Goal: Task Accomplishment & Management: Complete application form

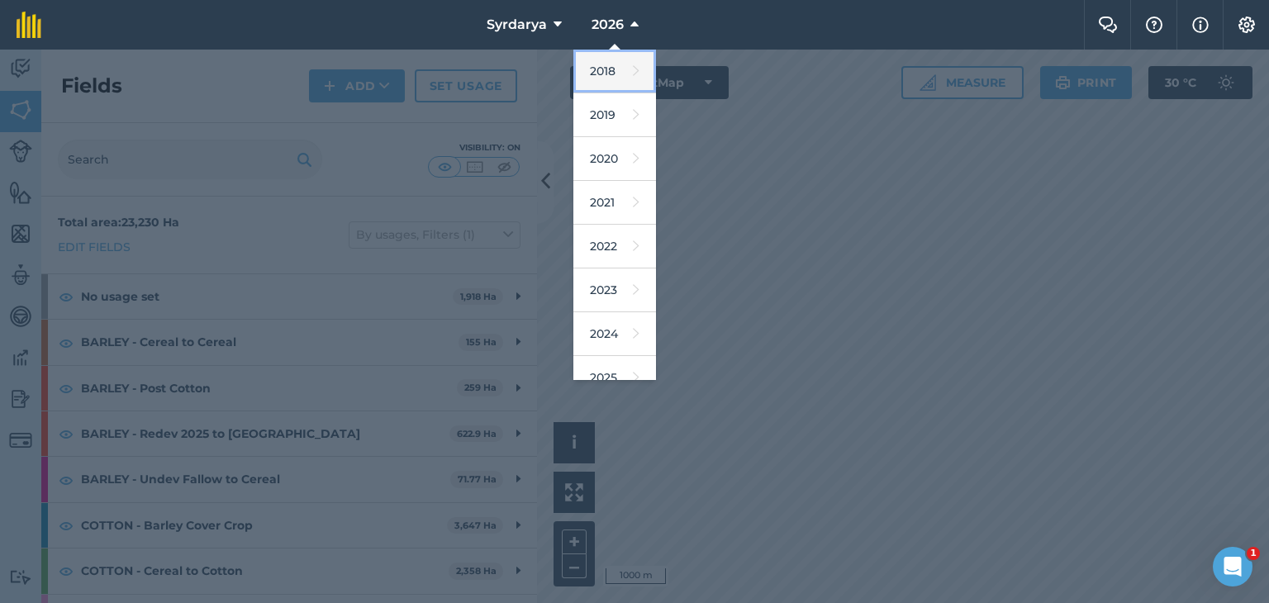
click at [611, 68] on link "2018" at bounding box center [614, 72] width 83 height 44
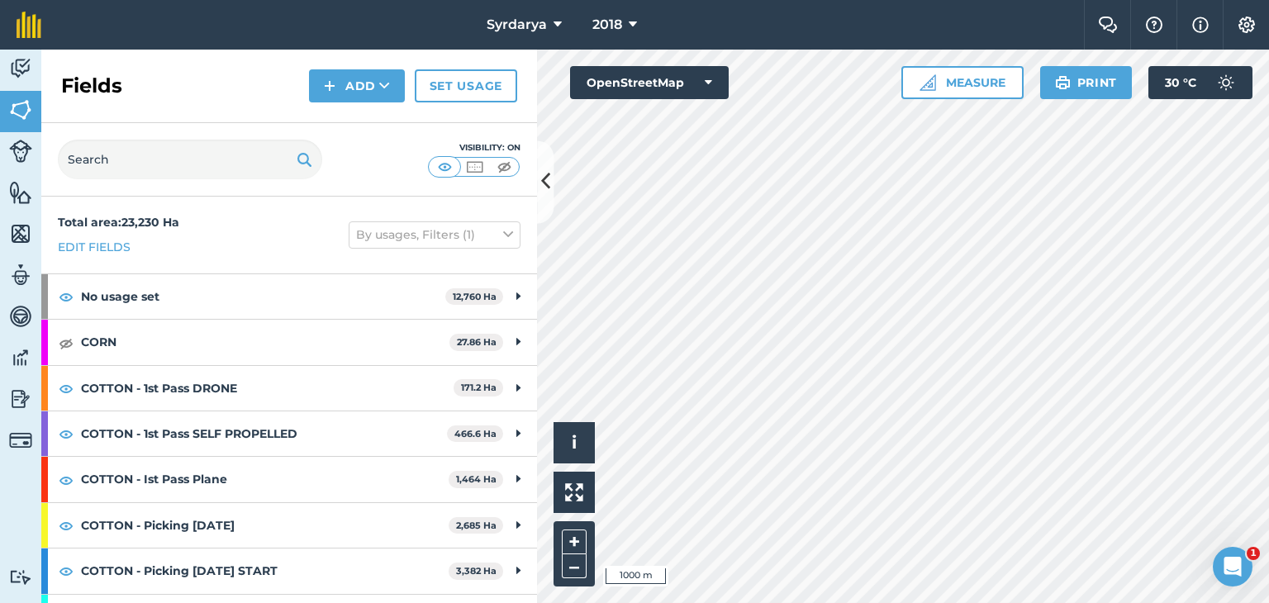
scroll to position [35, 0]
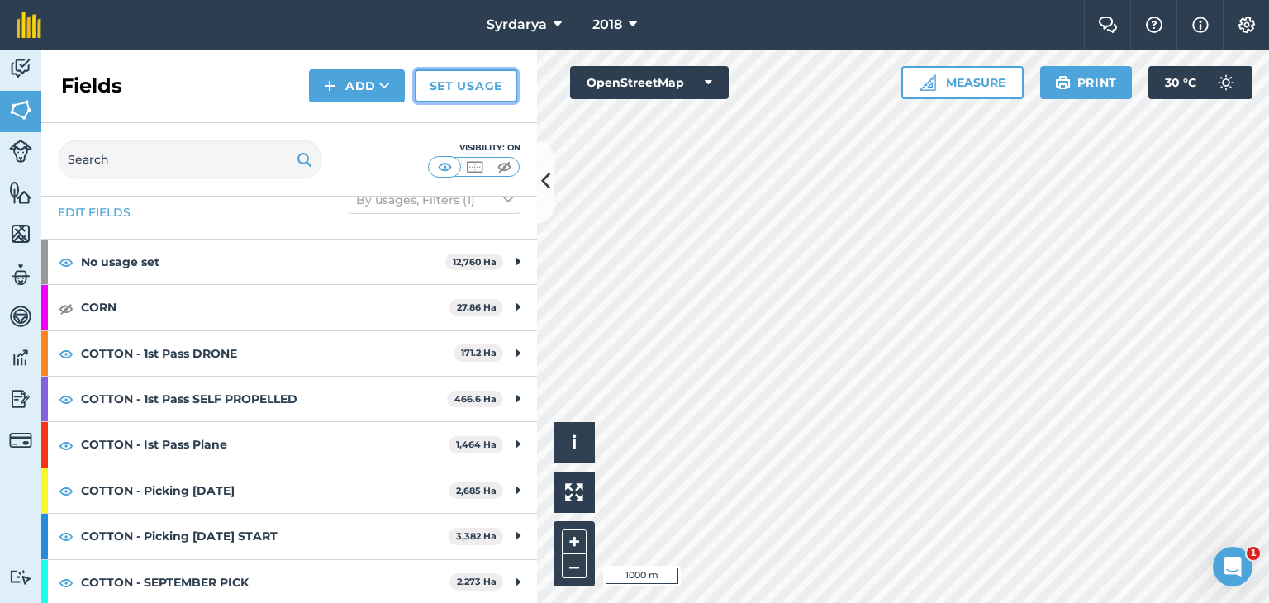
click at [464, 84] on link "Set usage" at bounding box center [466, 85] width 102 height 33
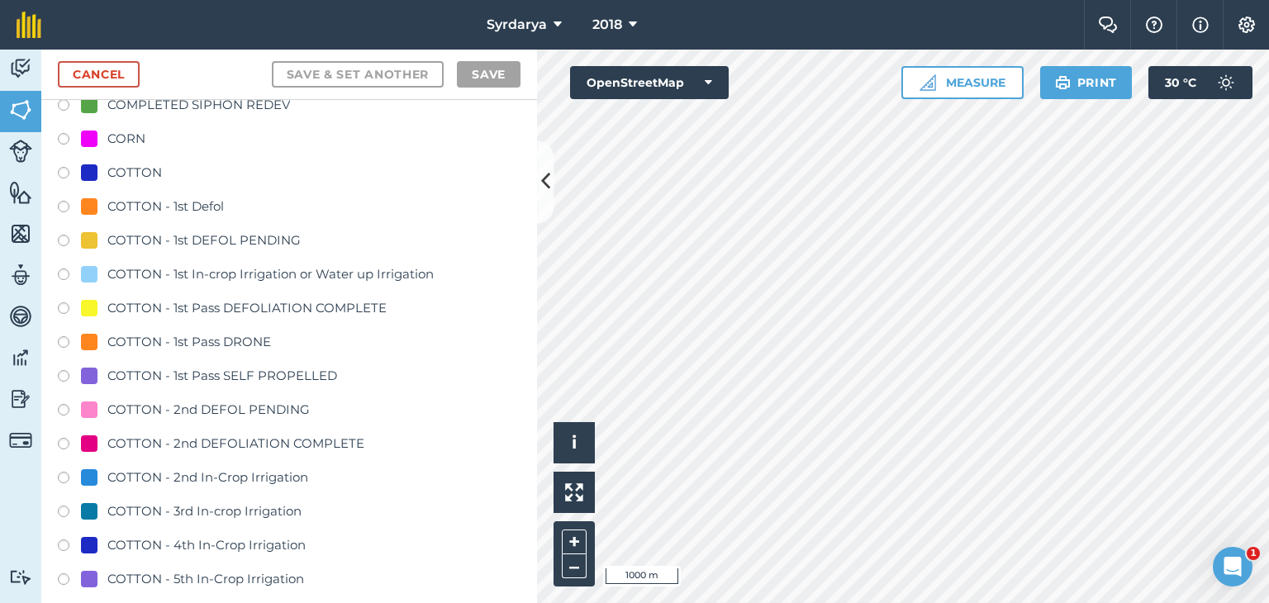
scroll to position [496, 0]
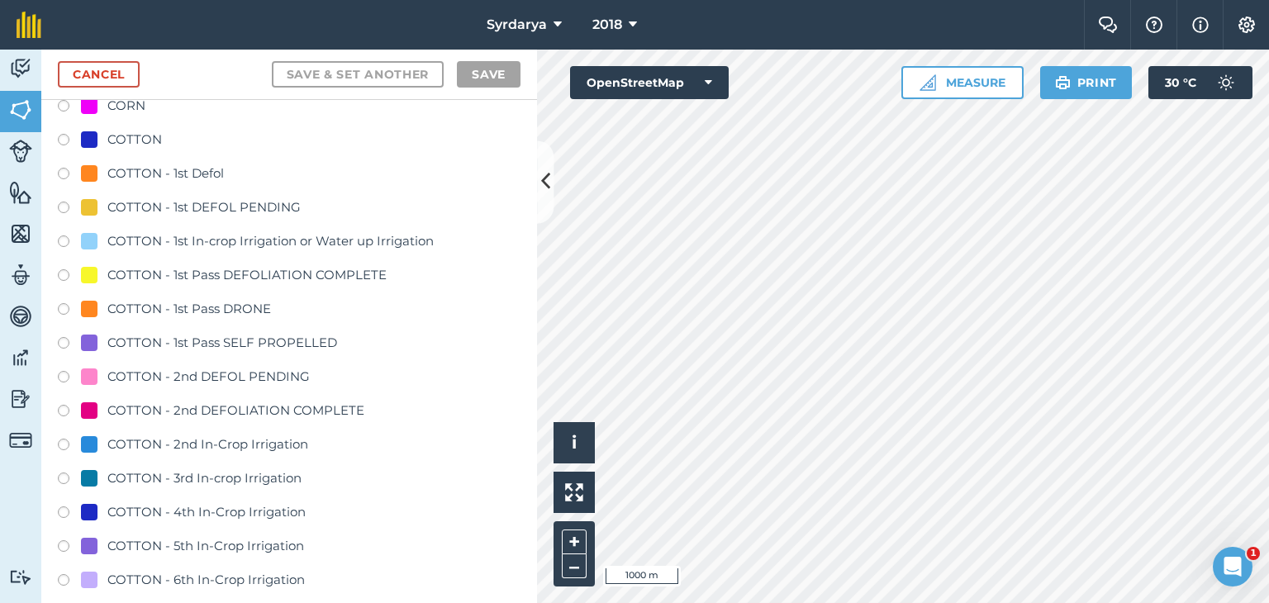
click at [64, 410] on label at bounding box center [69, 413] width 23 height 17
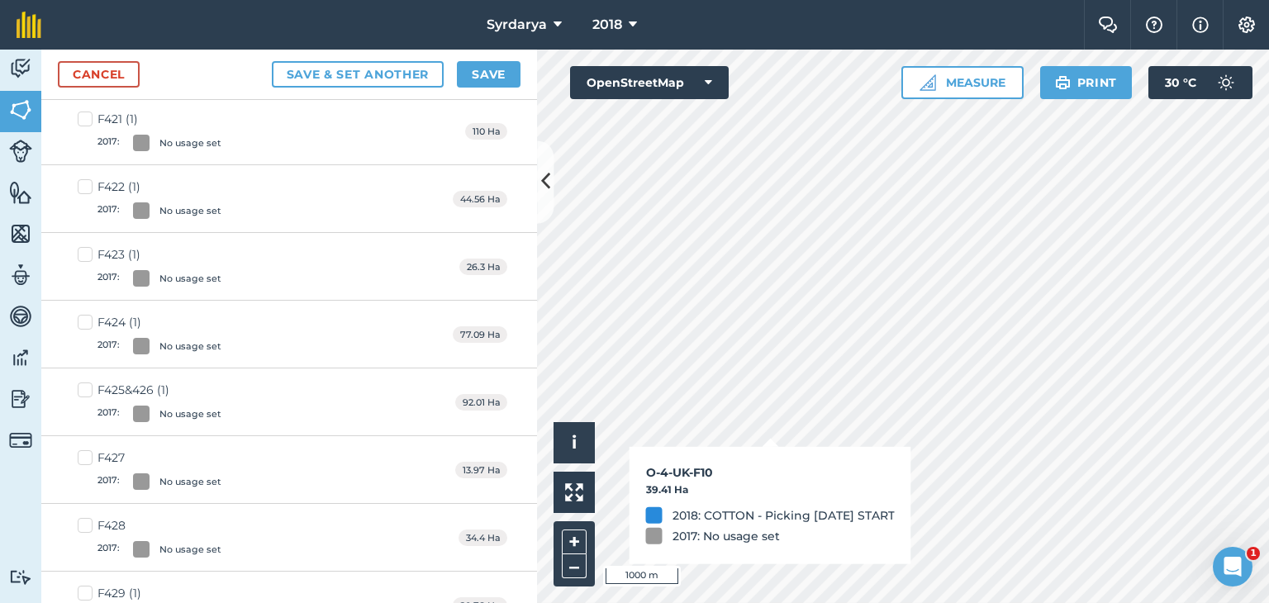
checkbox input "true"
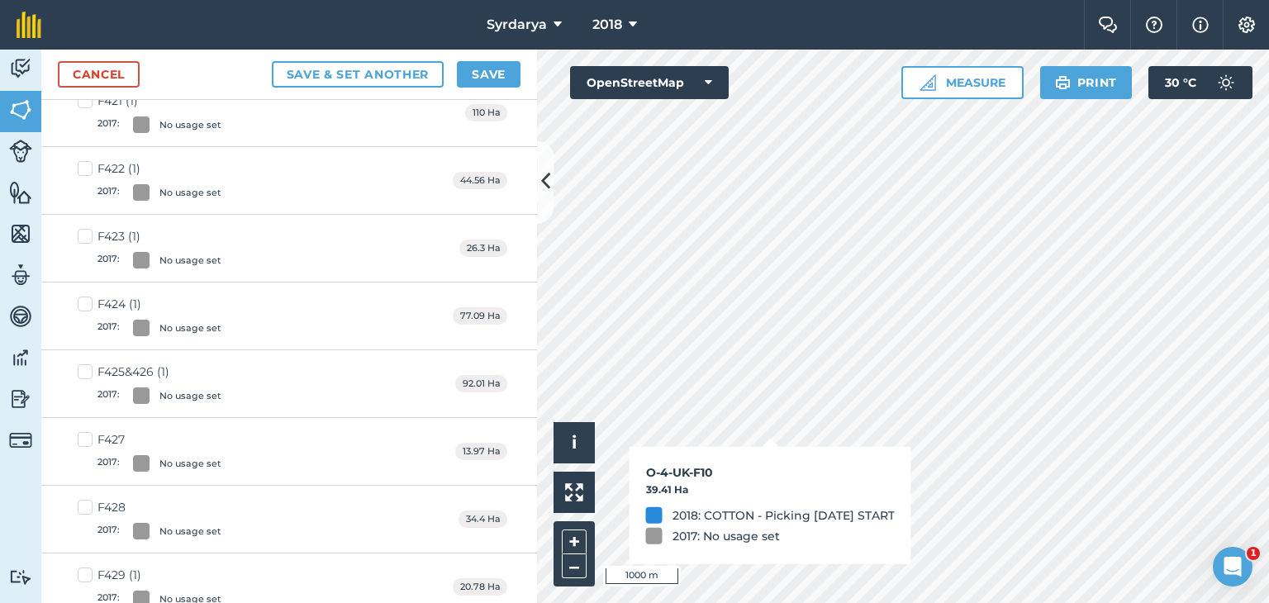
scroll to position [477, 0]
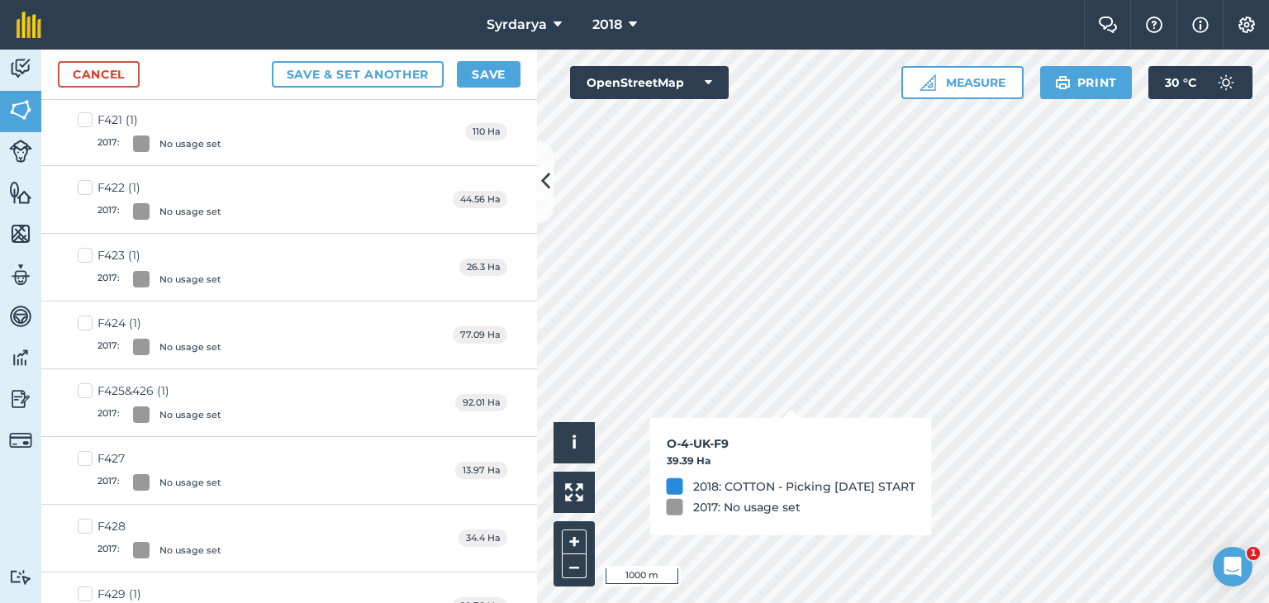
checkbox input "true"
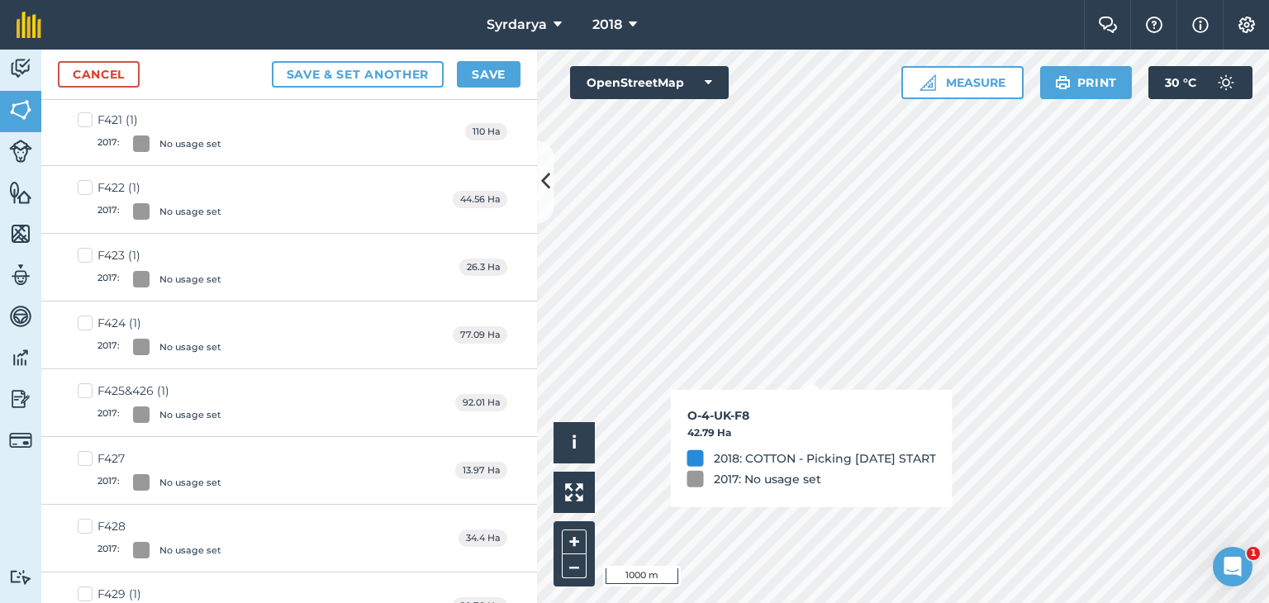
checkbox input "true"
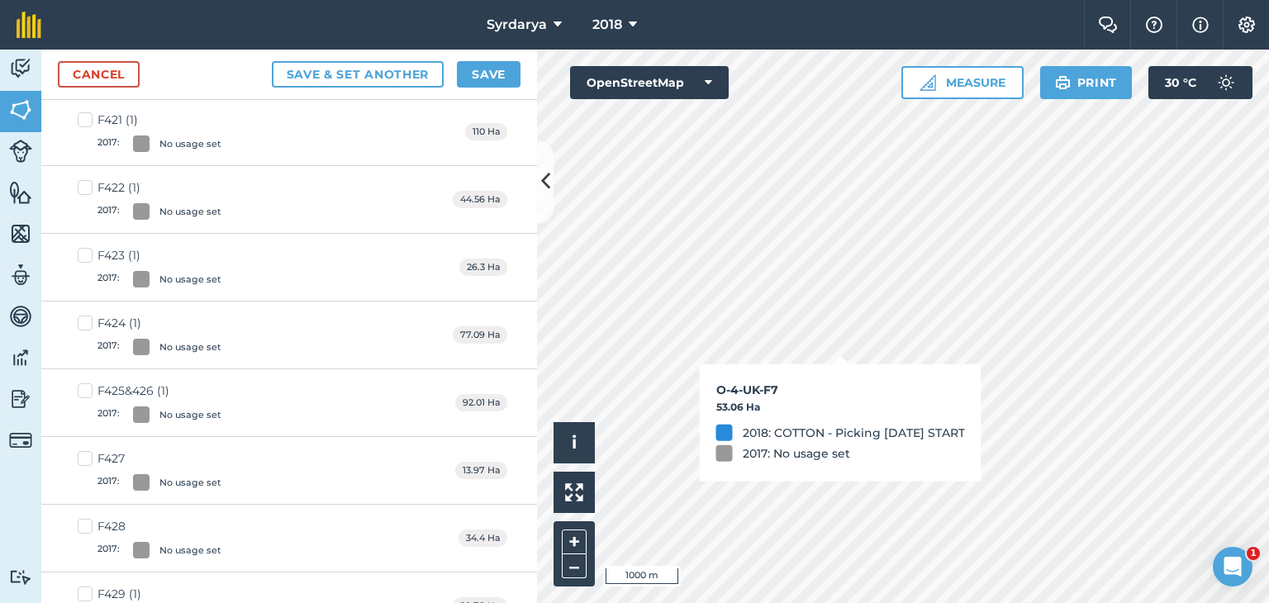
checkbox input "true"
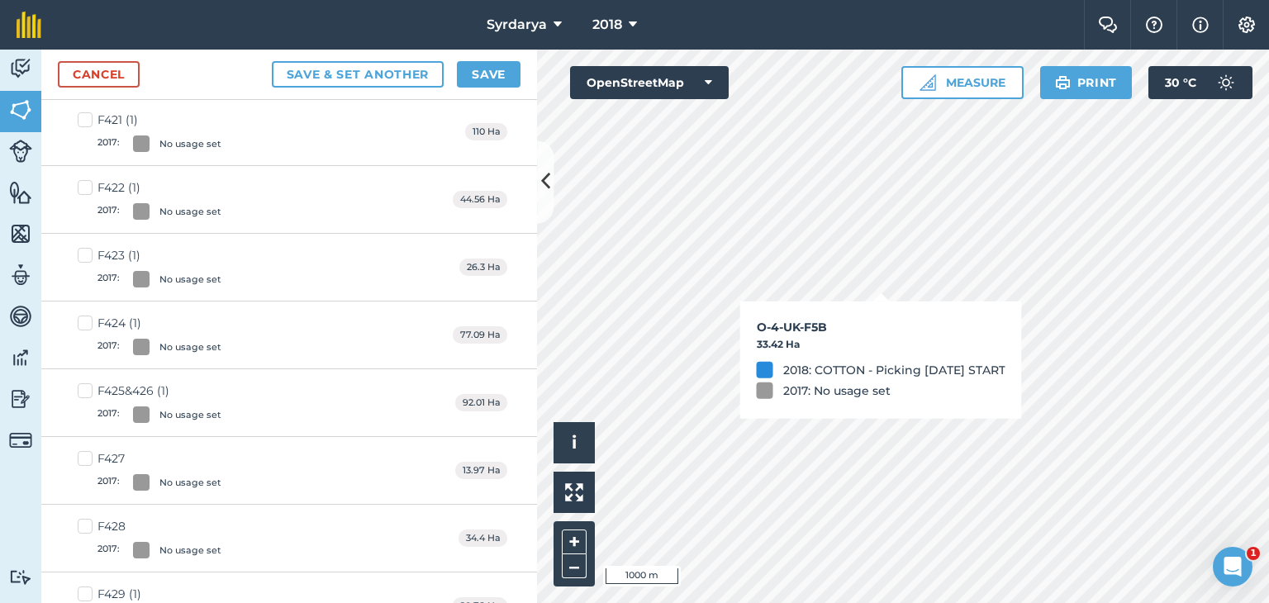
checkbox input "true"
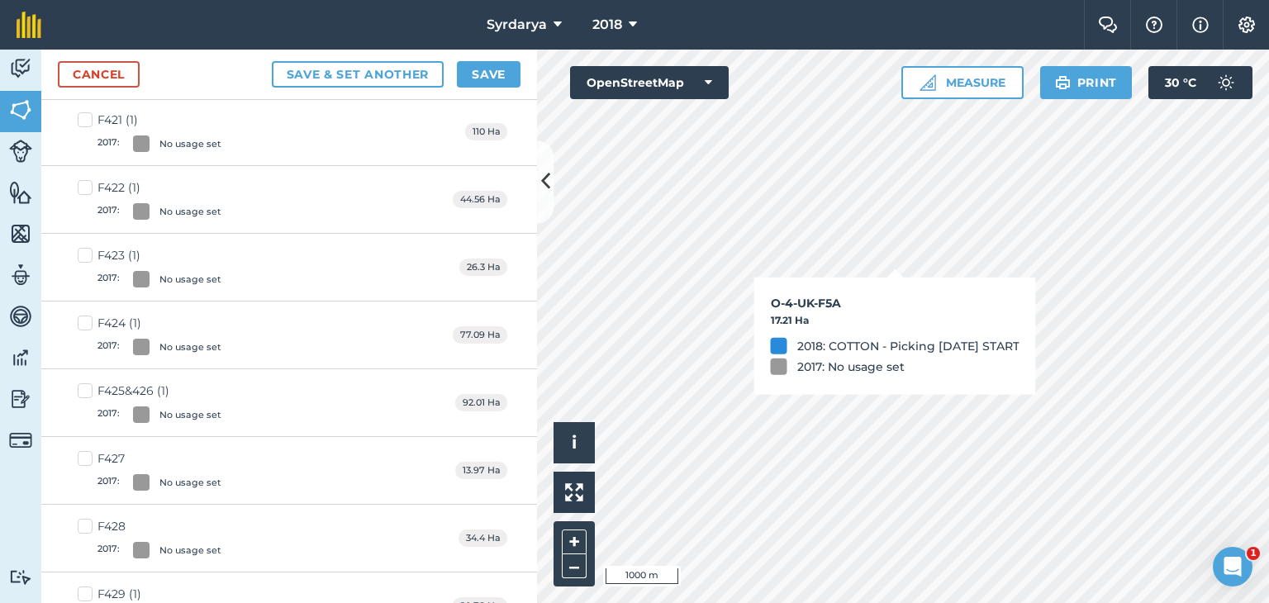
checkbox input "true"
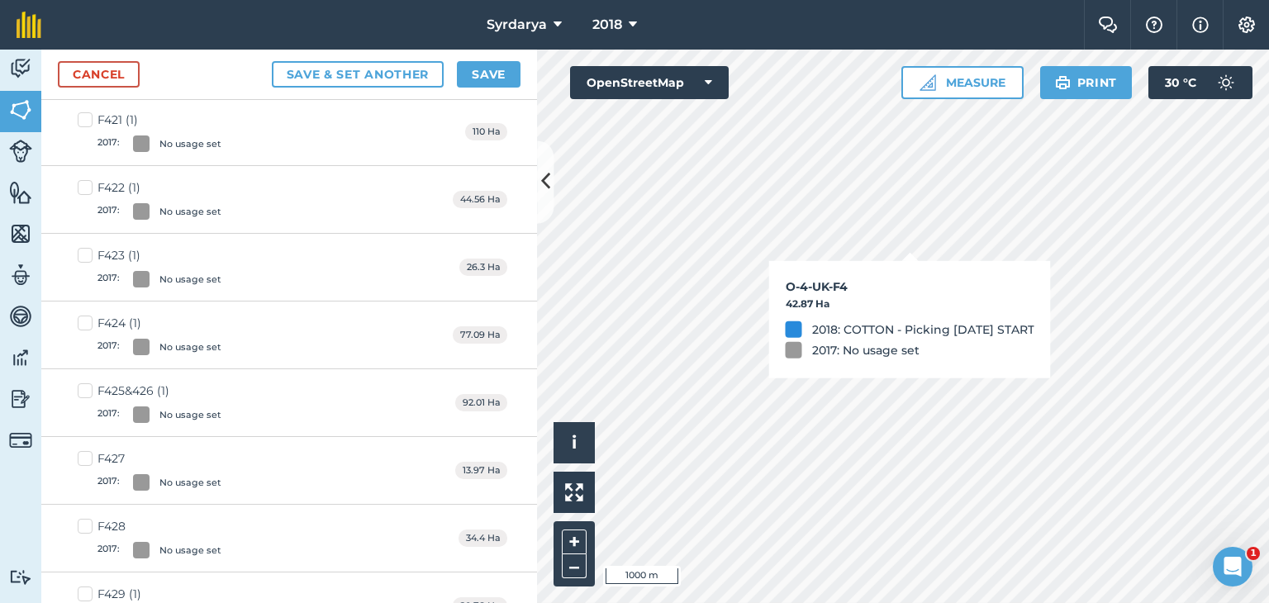
checkbox input "true"
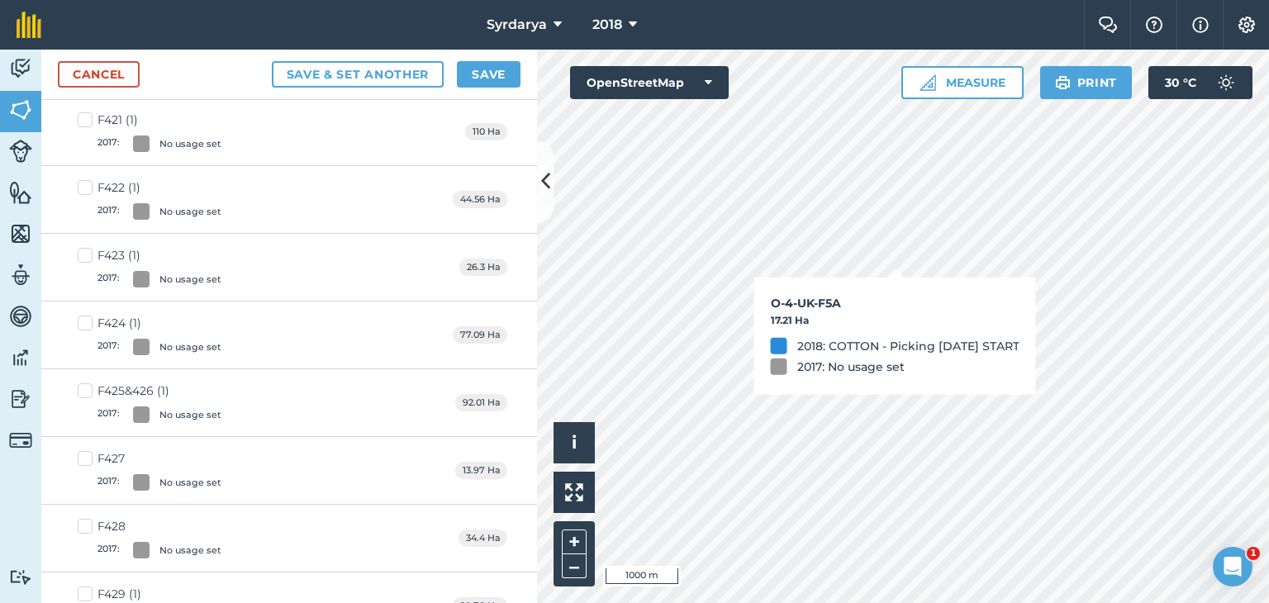
checkbox input "true"
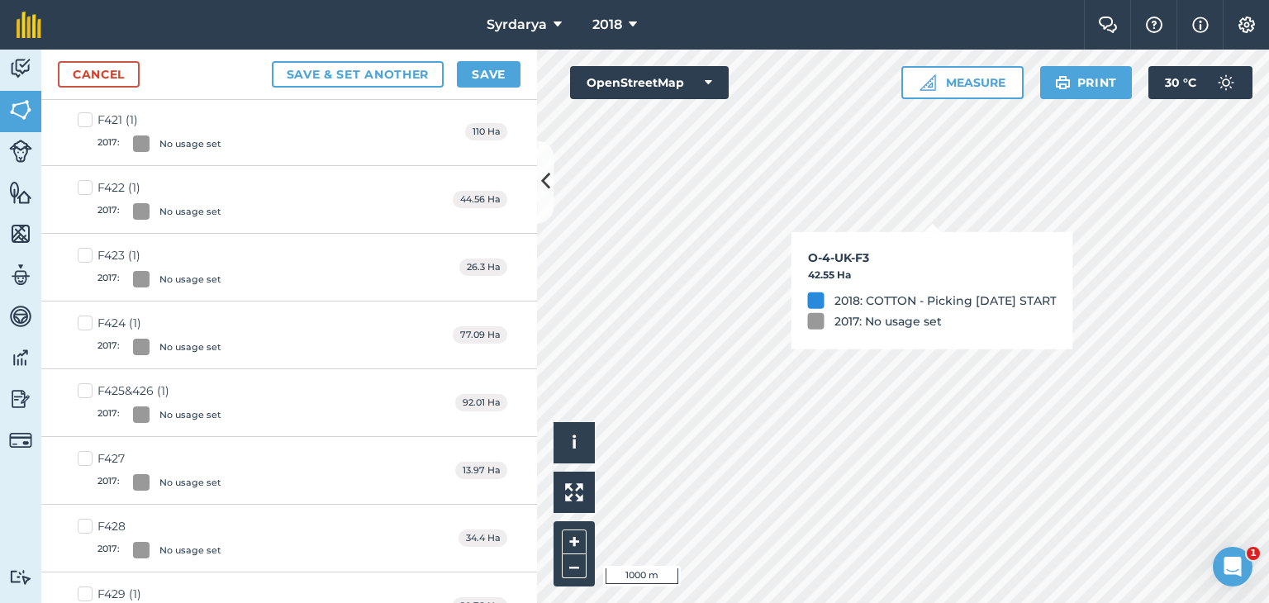
checkbox input "true"
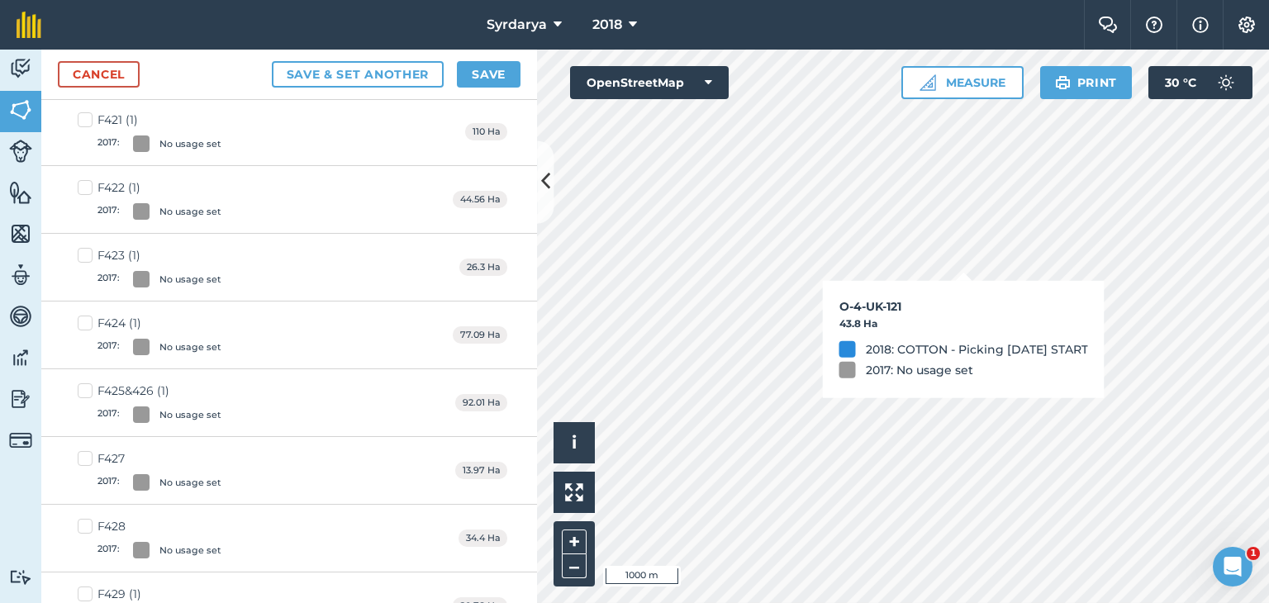
checkbox input "true"
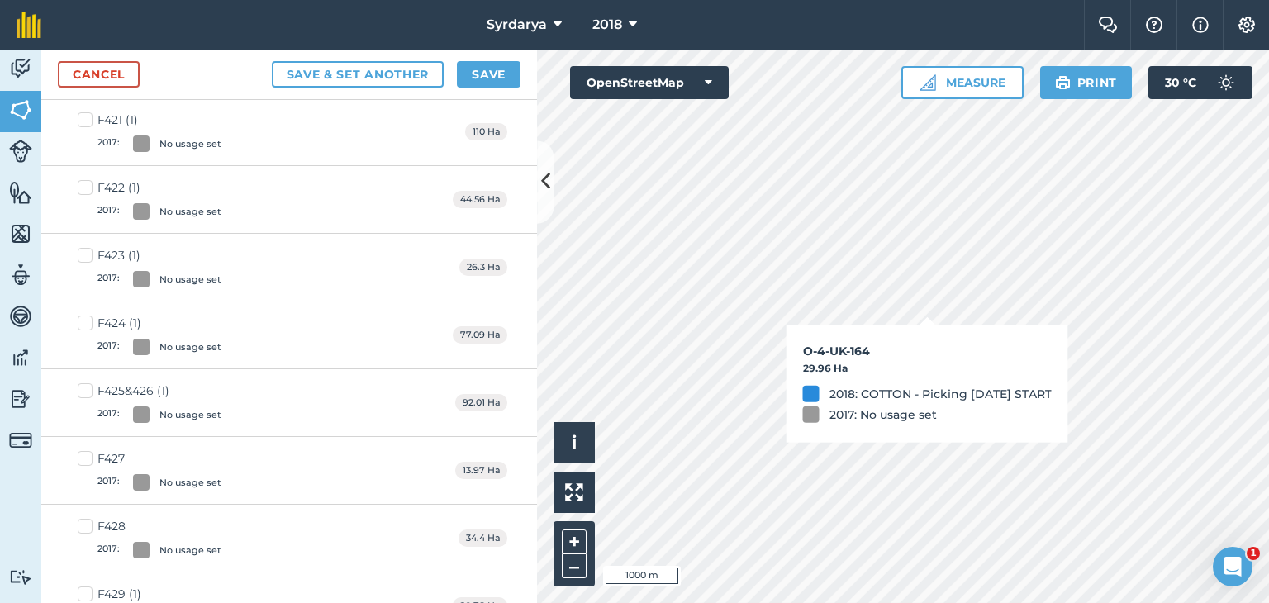
checkbox input "true"
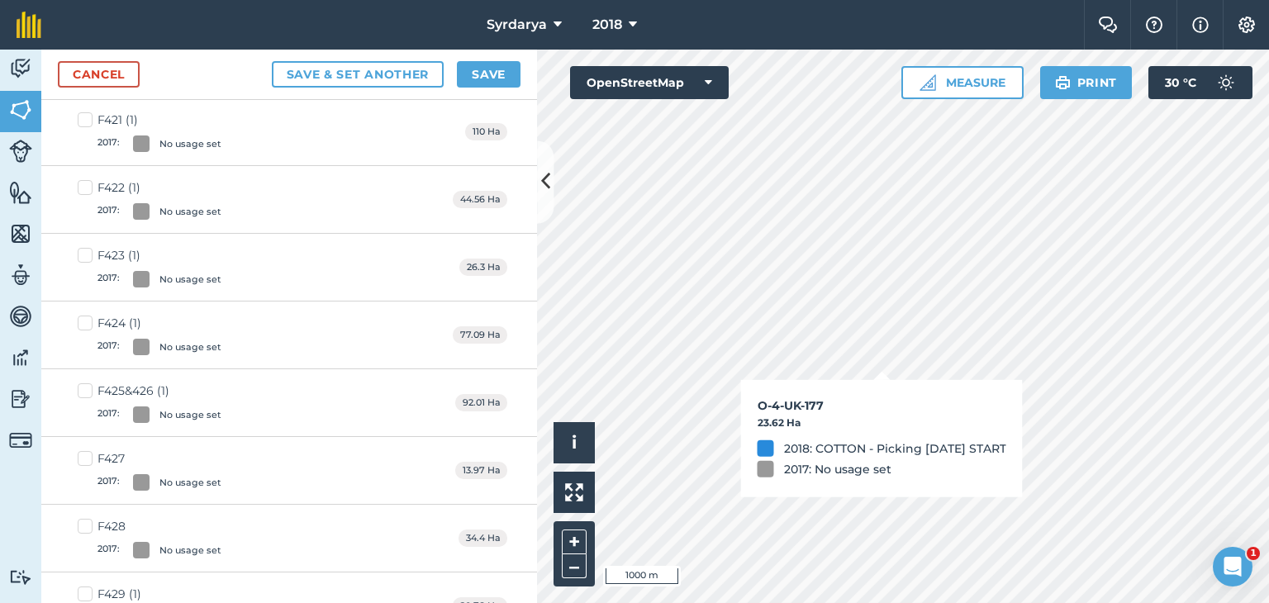
checkbox input "true"
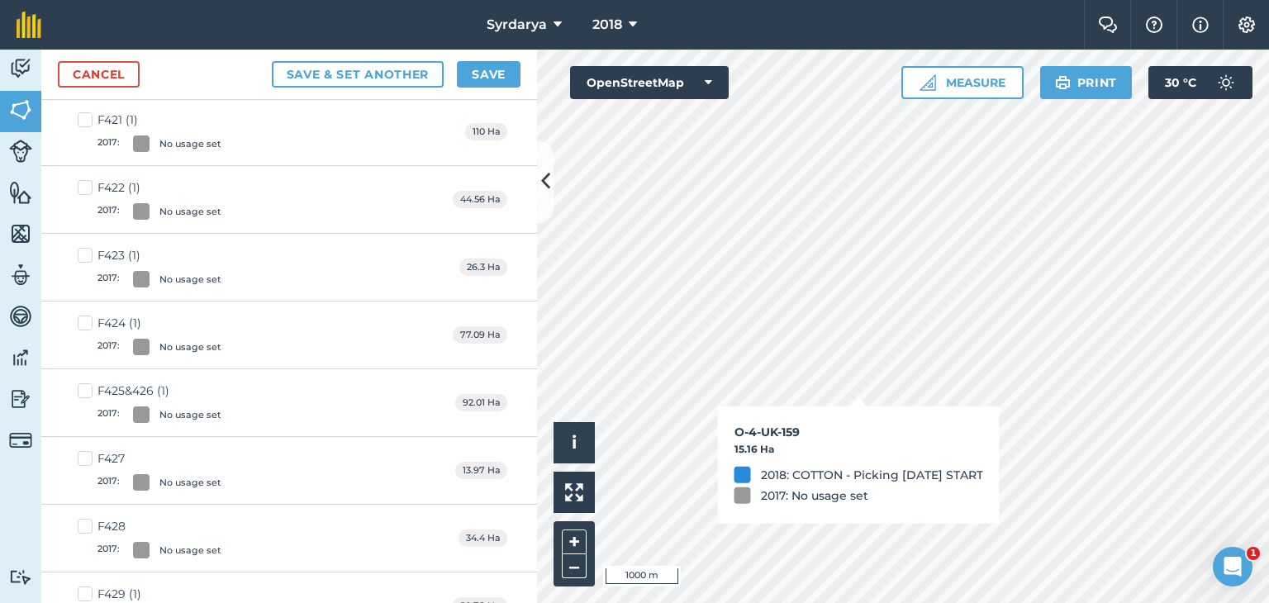
checkbox input "true"
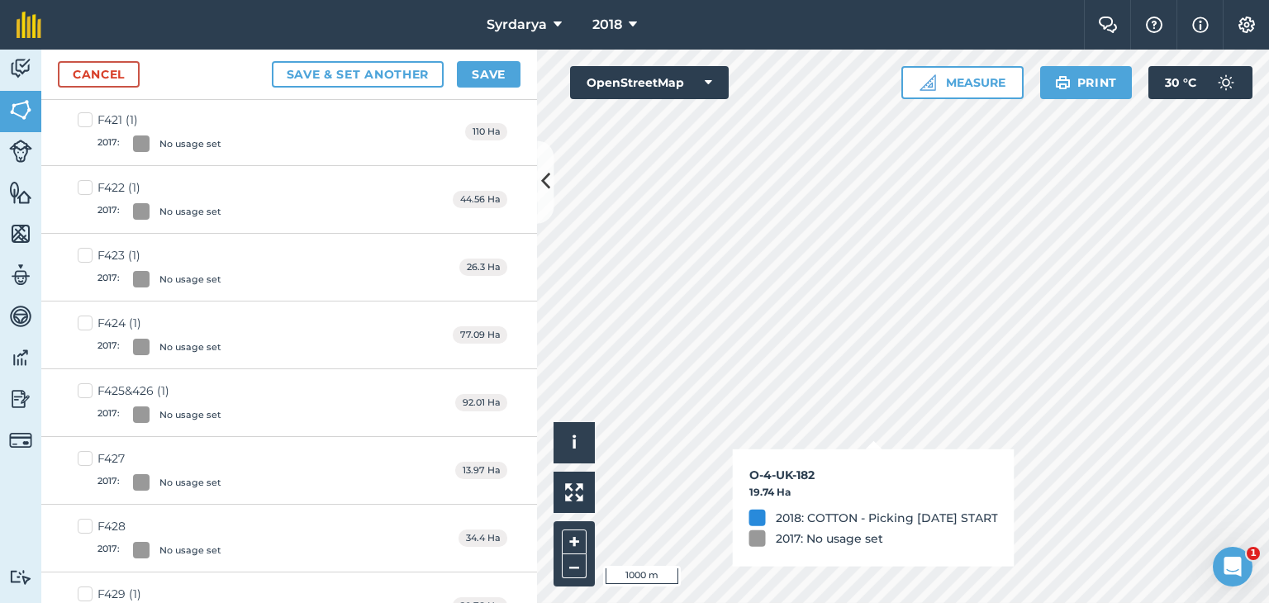
checkbox input "true"
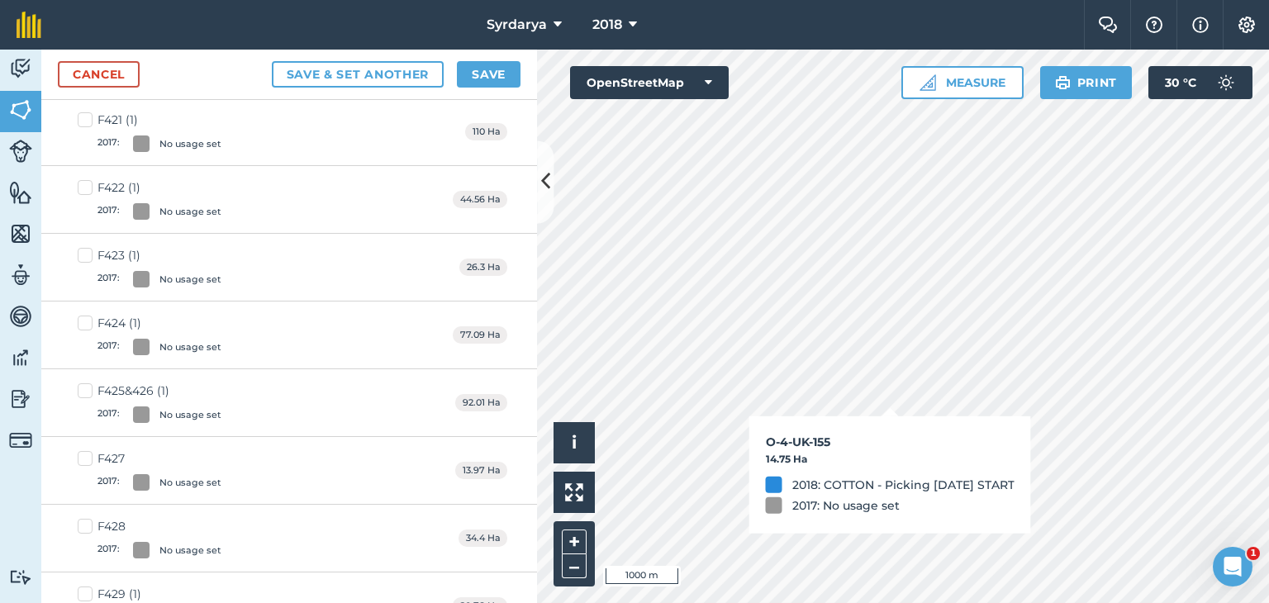
checkbox input "true"
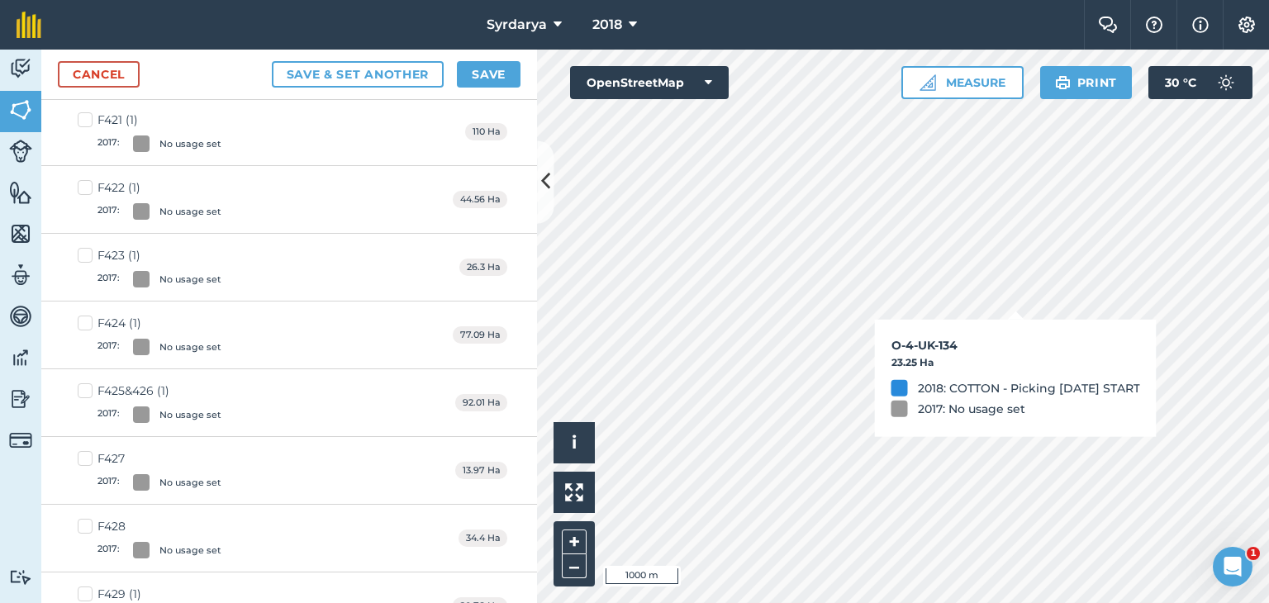
checkbox input "true"
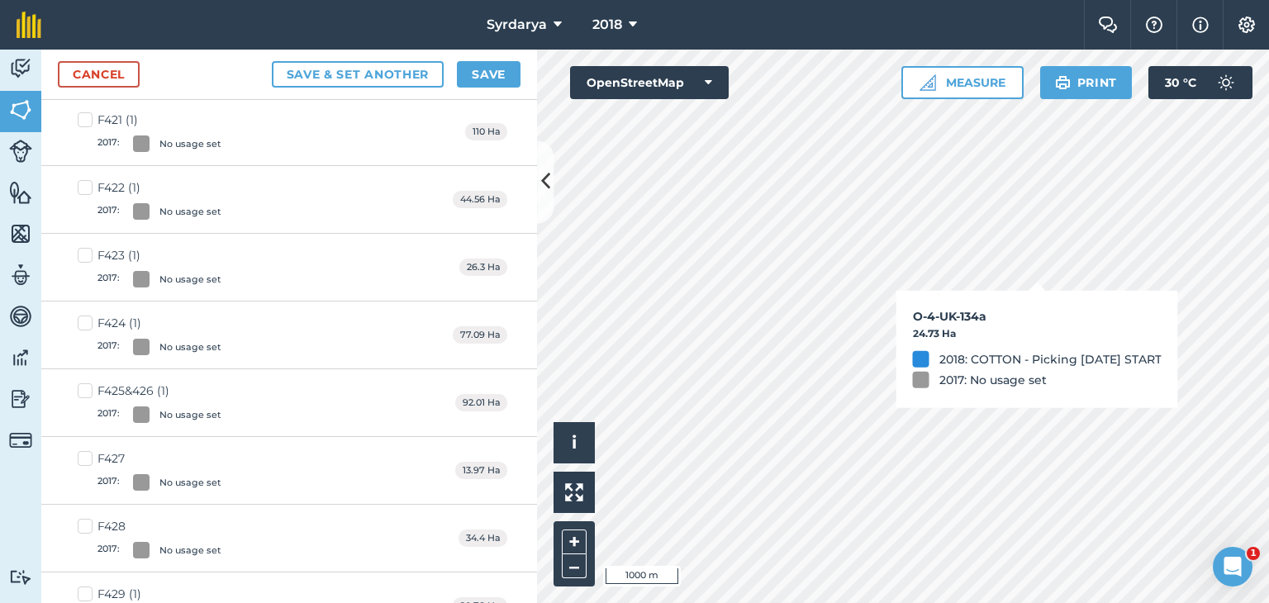
checkbox input "true"
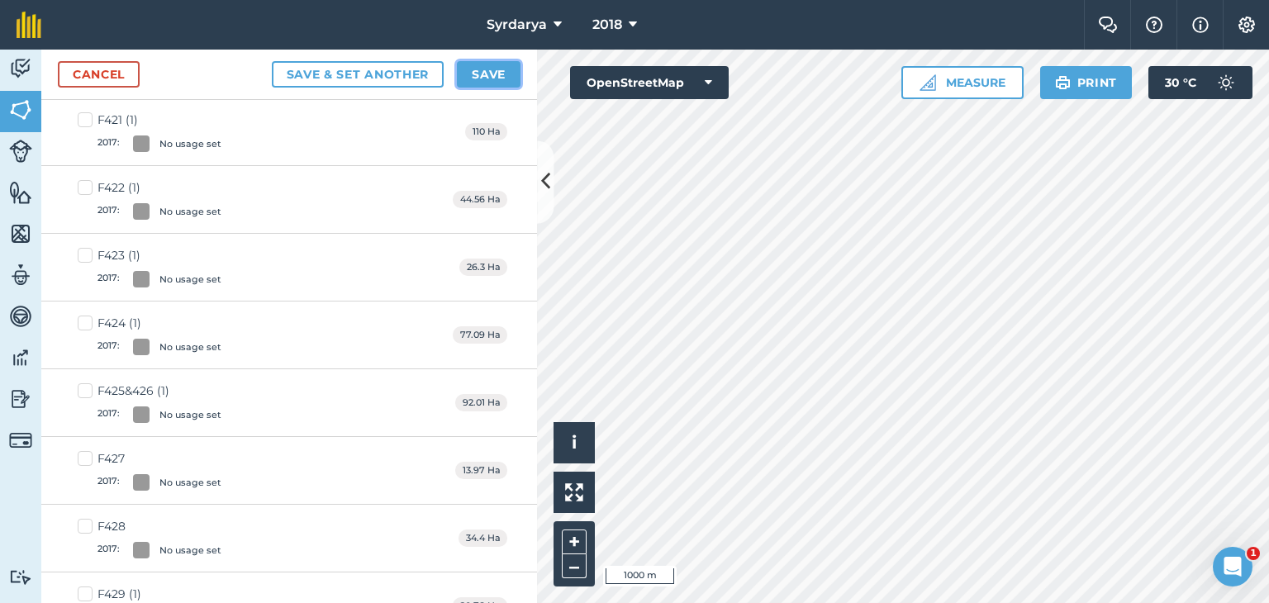
click at [487, 69] on button "Save" at bounding box center [489, 74] width 64 height 26
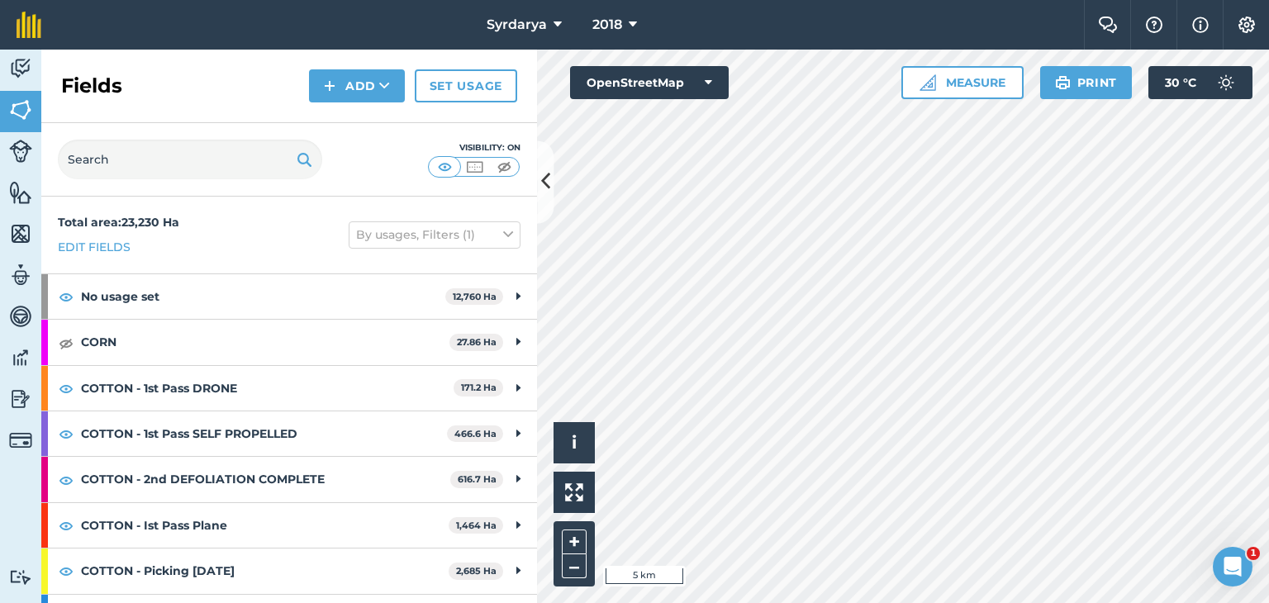
scroll to position [80, 0]
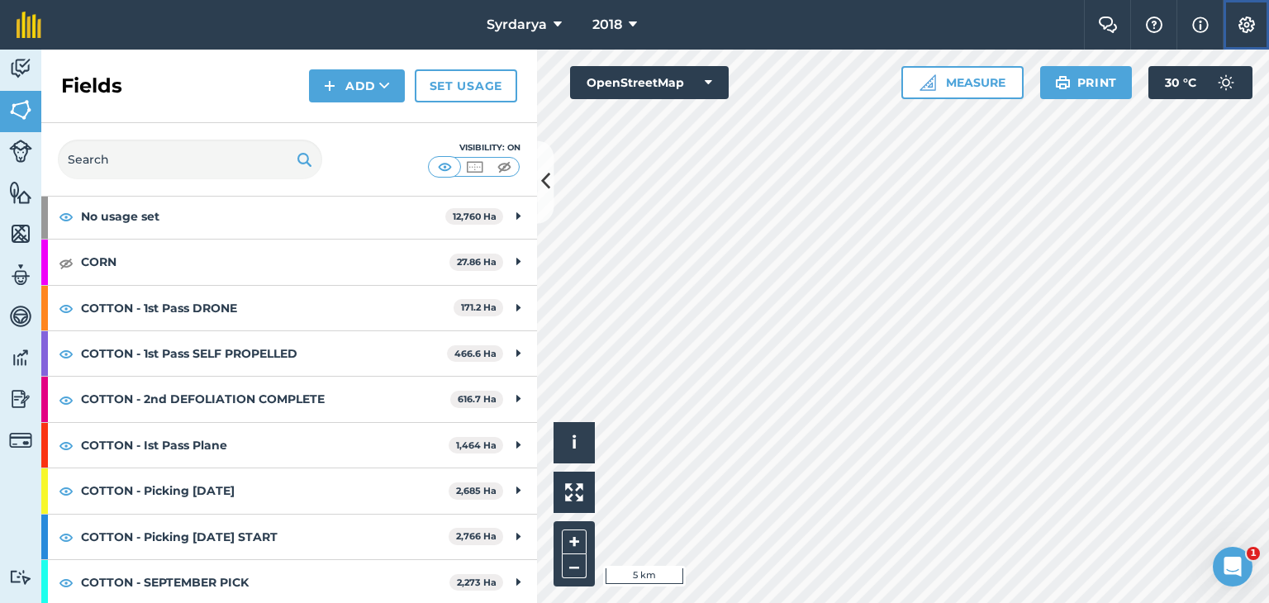
click at [1245, 19] on img at bounding box center [1246, 25] width 20 height 17
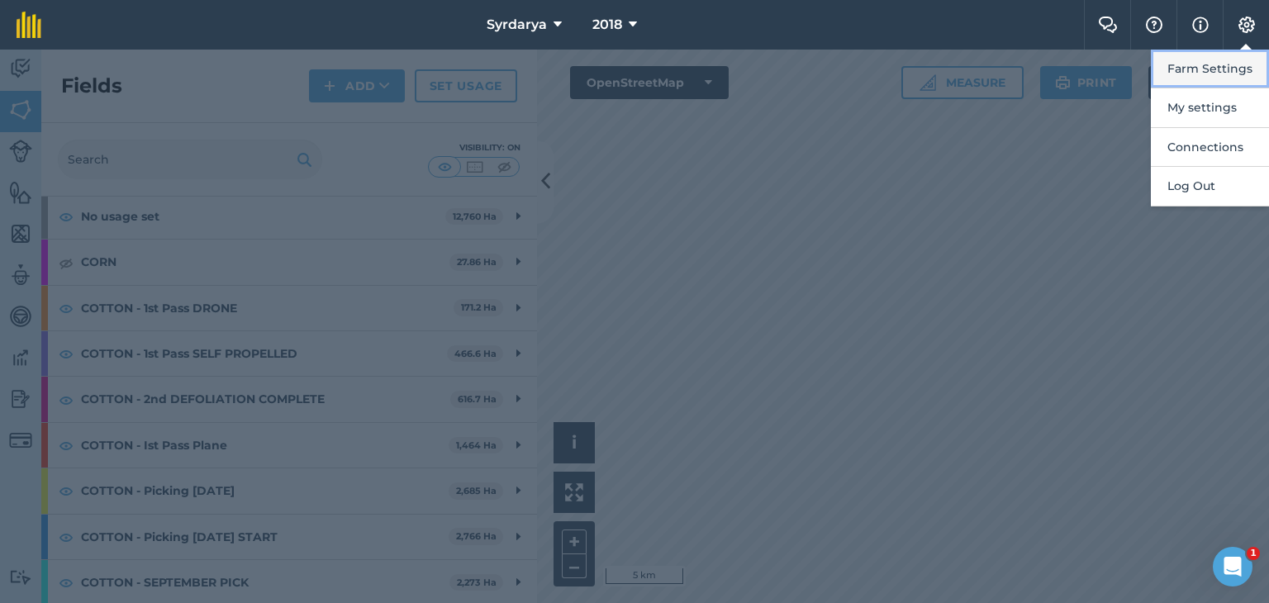
click at [1224, 64] on button "Farm Settings" at bounding box center [1209, 69] width 118 height 39
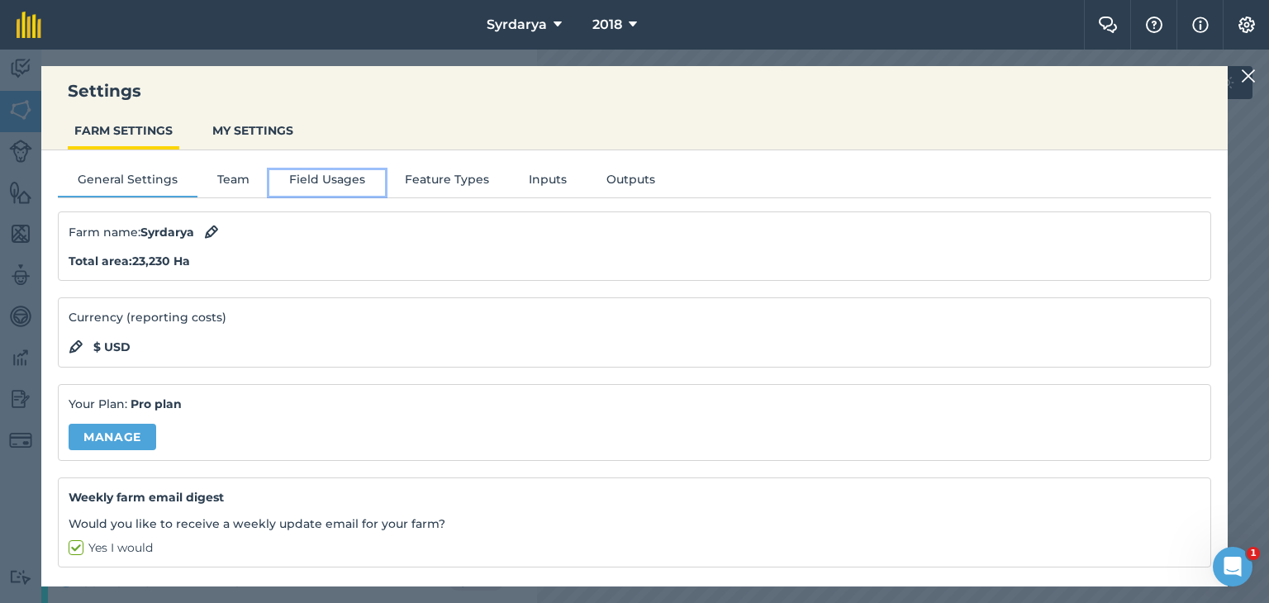
click at [313, 178] on button "Field Usages" at bounding box center [327, 182] width 116 height 25
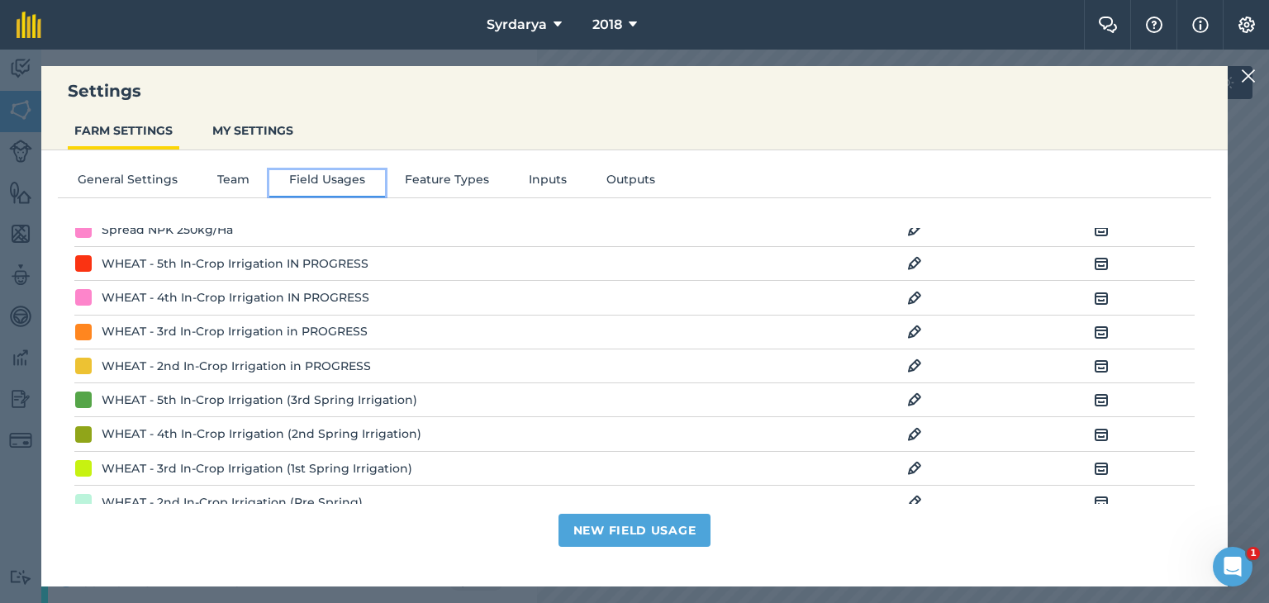
scroll to position [2808, 0]
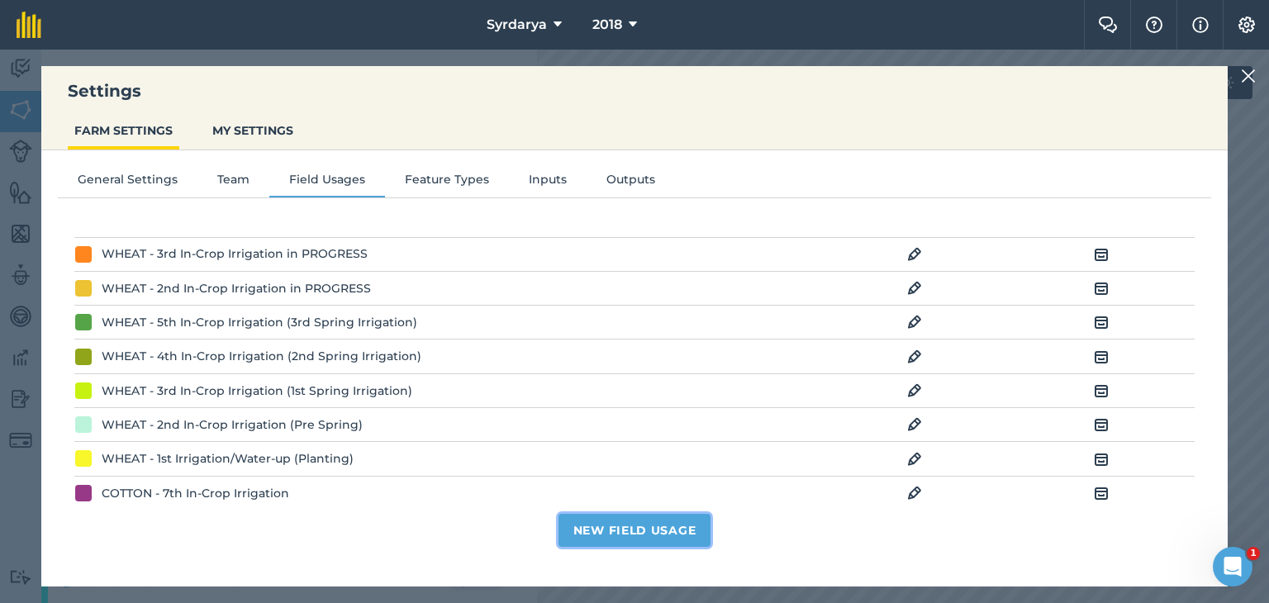
click at [629, 529] on button "New Field Usage" at bounding box center [634, 530] width 153 height 33
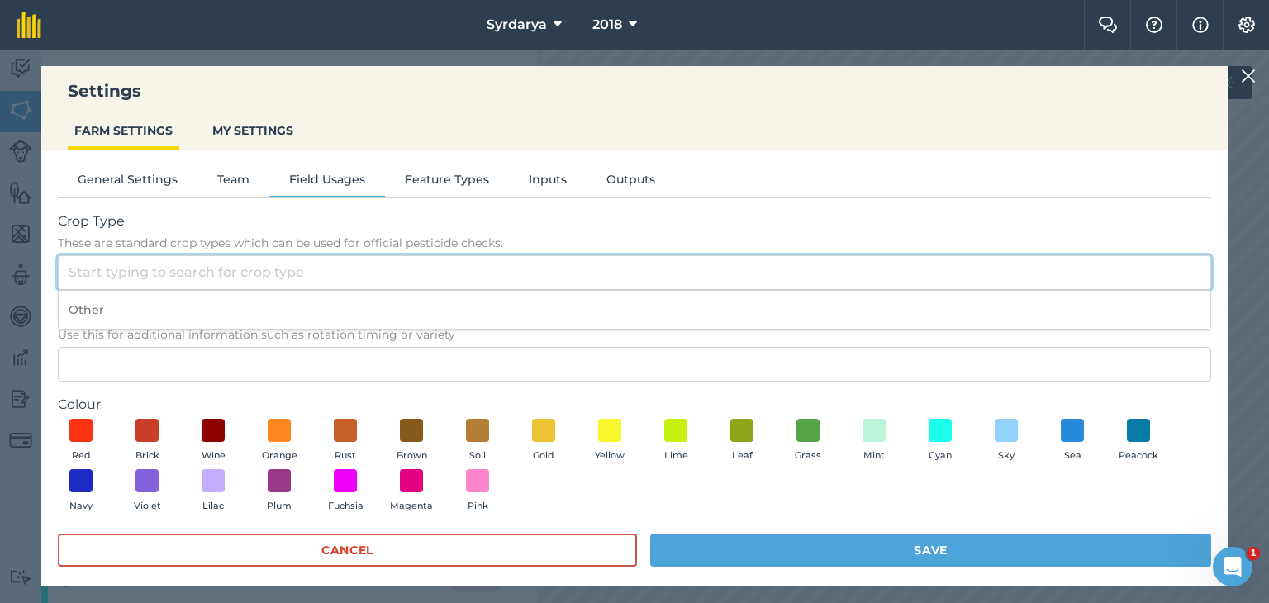
click at [137, 273] on input "Crop Type These are standard crop types which can be used for official pesticid…" at bounding box center [634, 272] width 1153 height 35
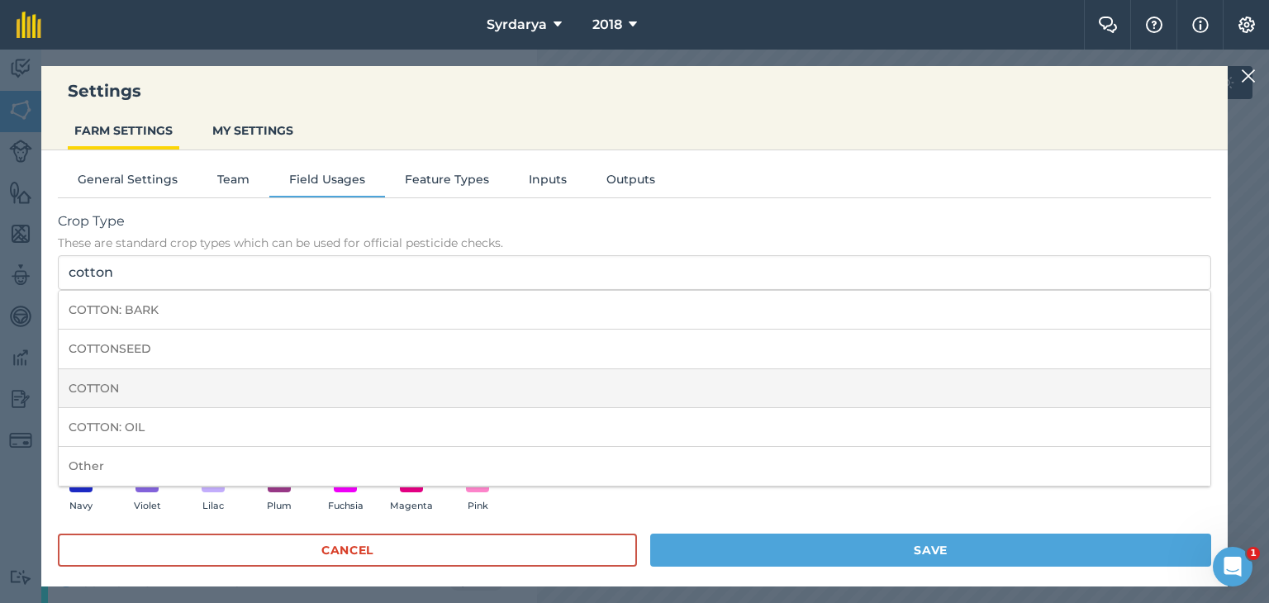
click at [149, 376] on li "COTTON" at bounding box center [634, 388] width 1151 height 39
type input "COTTON"
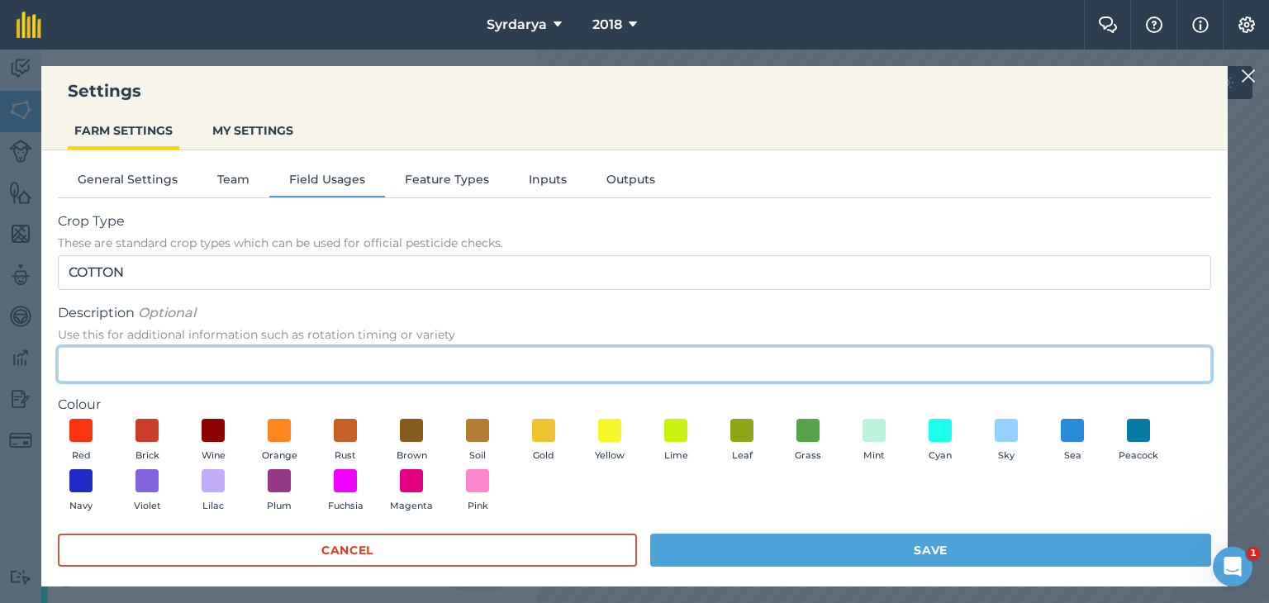
click at [166, 357] on input "Description Optional Use this for additional information such as rotation timin…" at bounding box center [634, 364] width 1153 height 35
type input "3rd Pass Complete"
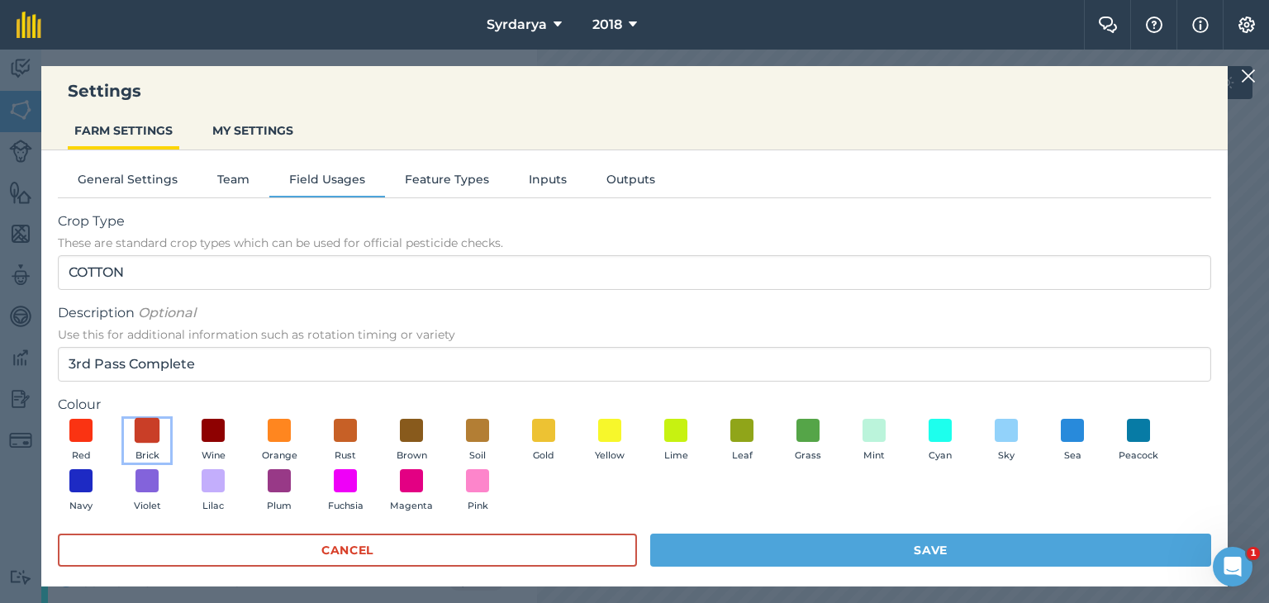
click at [148, 427] on span at bounding box center [148, 430] width 26 height 26
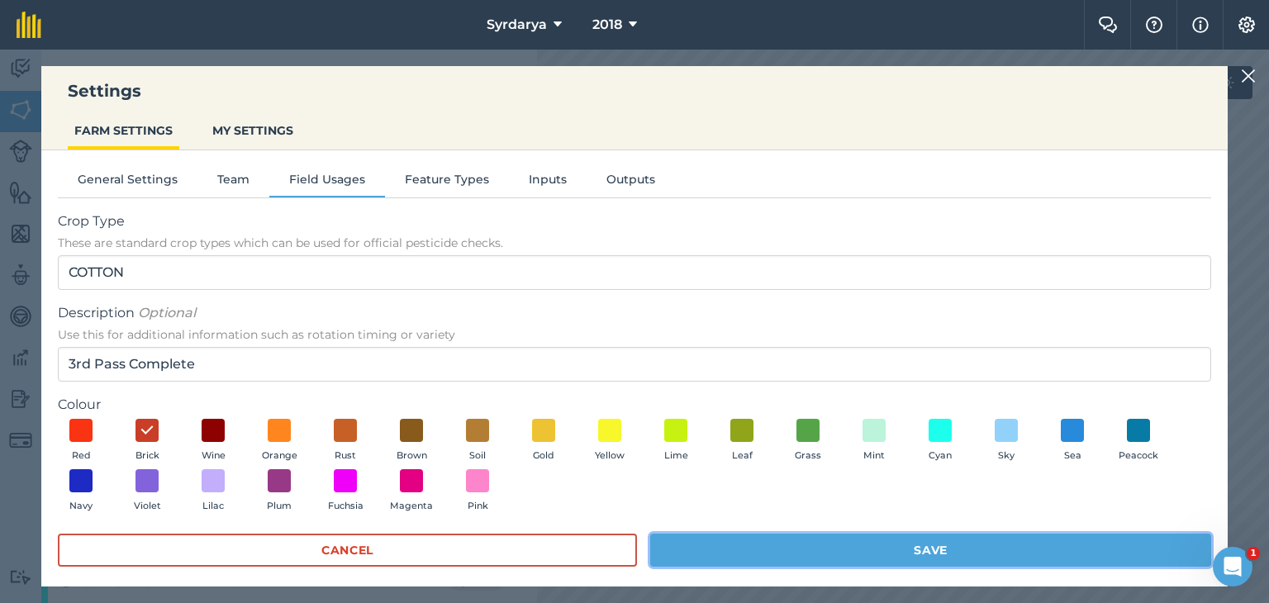
click at [957, 548] on button "Save" at bounding box center [930, 550] width 561 height 33
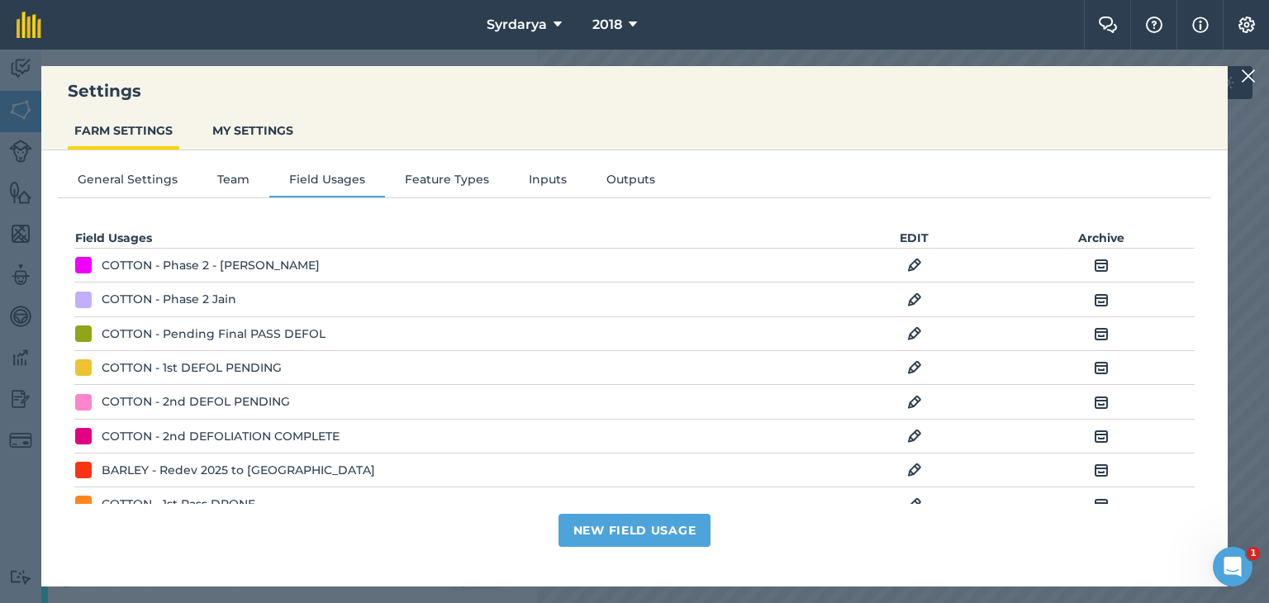
drag, startPoint x: 1251, startPoint y: 74, endPoint x: 1223, endPoint y: 90, distance: 32.2
click at [1250, 74] on img at bounding box center [1247, 76] width 15 height 20
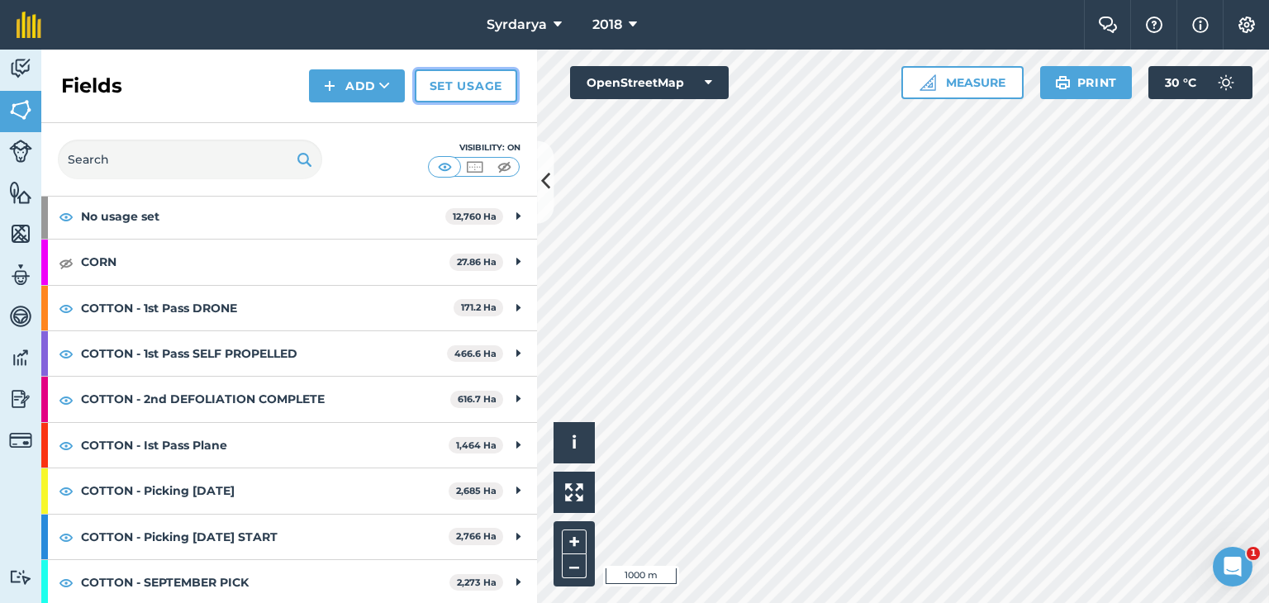
click at [474, 79] on link "Set usage" at bounding box center [466, 85] width 102 height 33
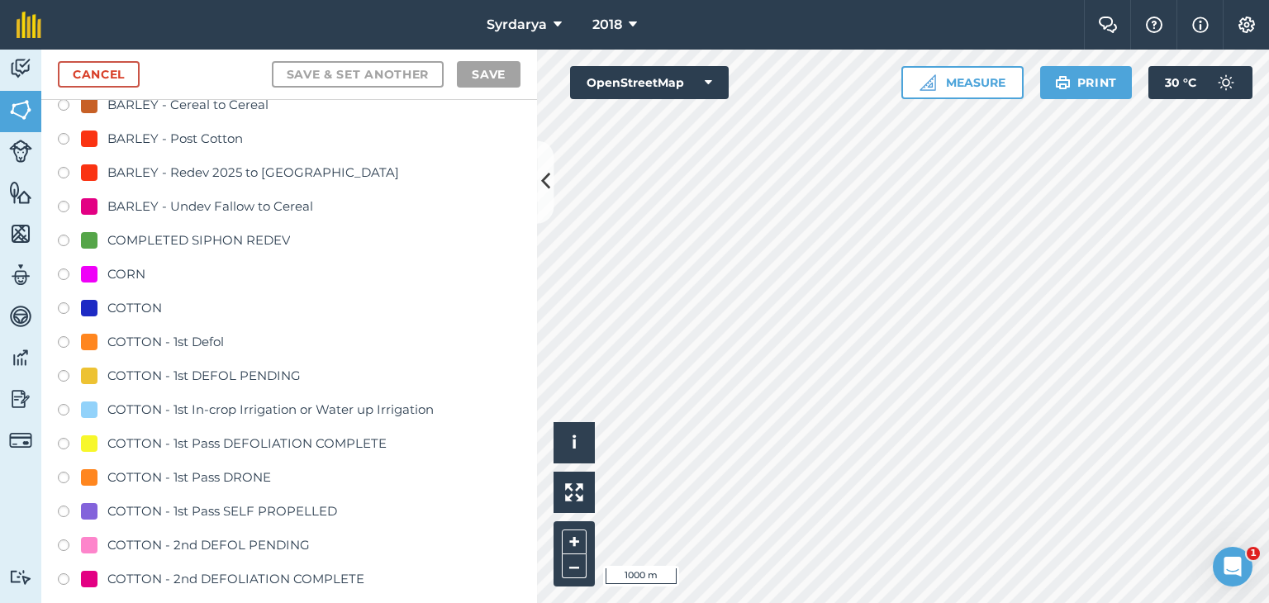
scroll to position [661, 0]
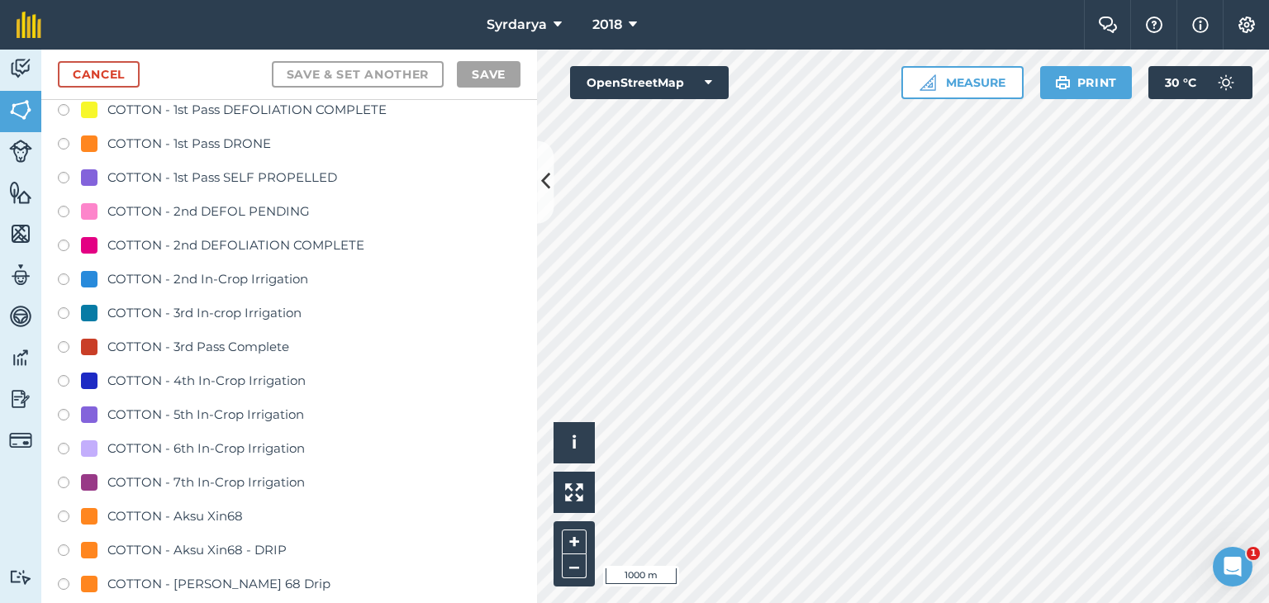
click at [63, 242] on label at bounding box center [69, 247] width 23 height 17
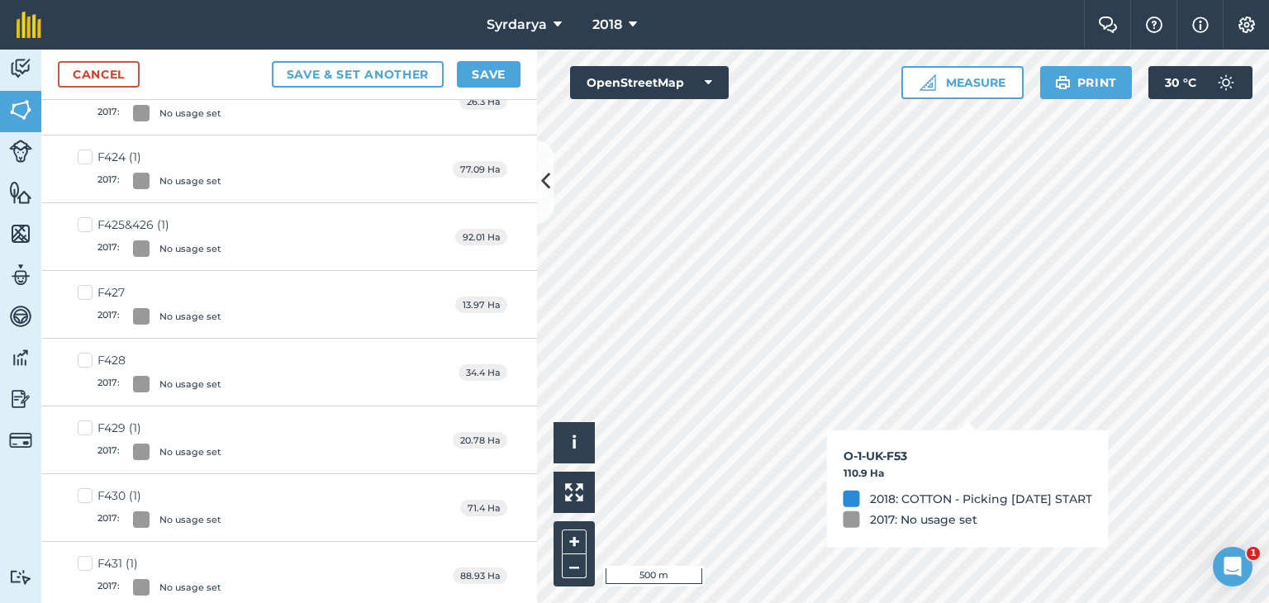
checkbox input "true"
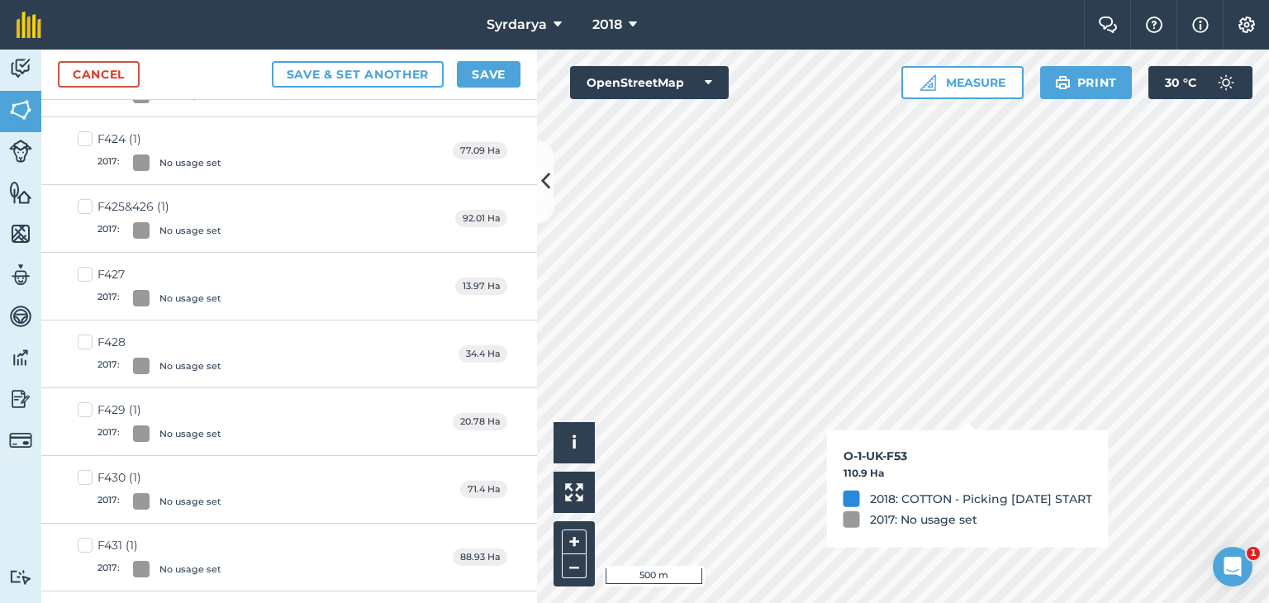
scroll to position [642, 0]
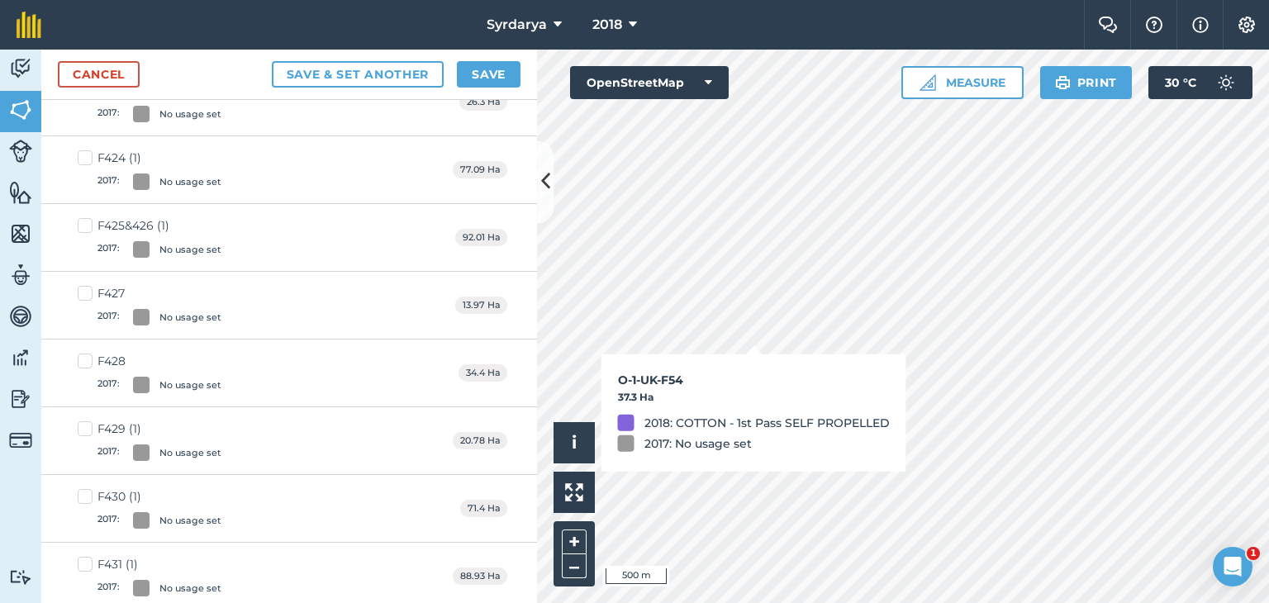
checkbox input "true"
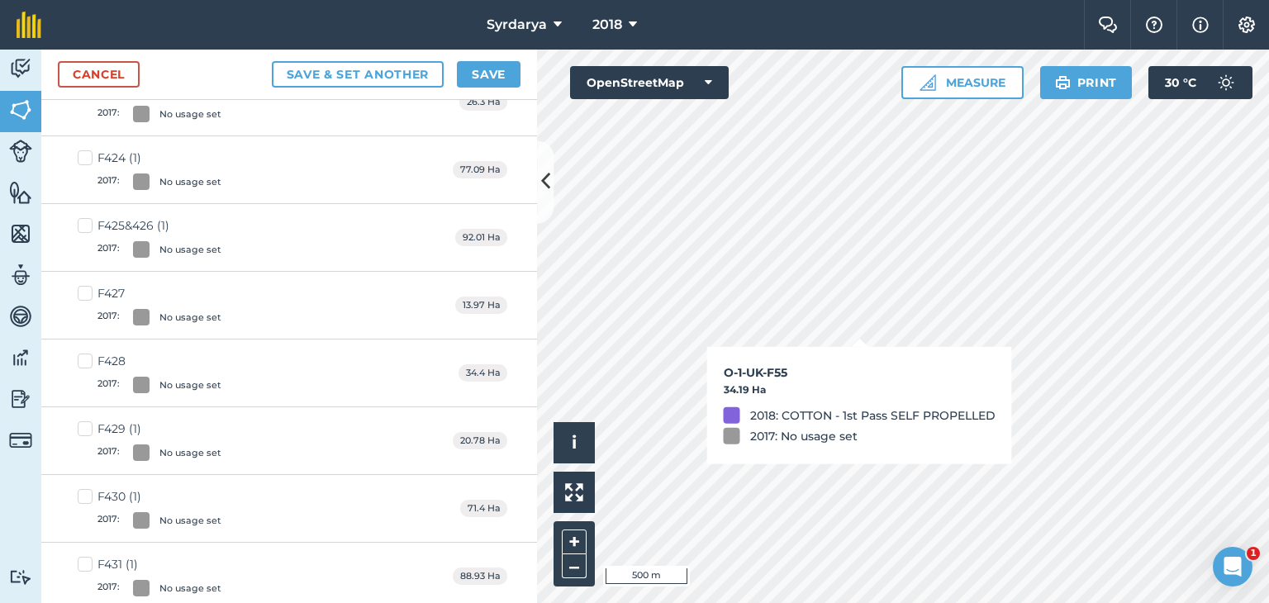
checkbox input "true"
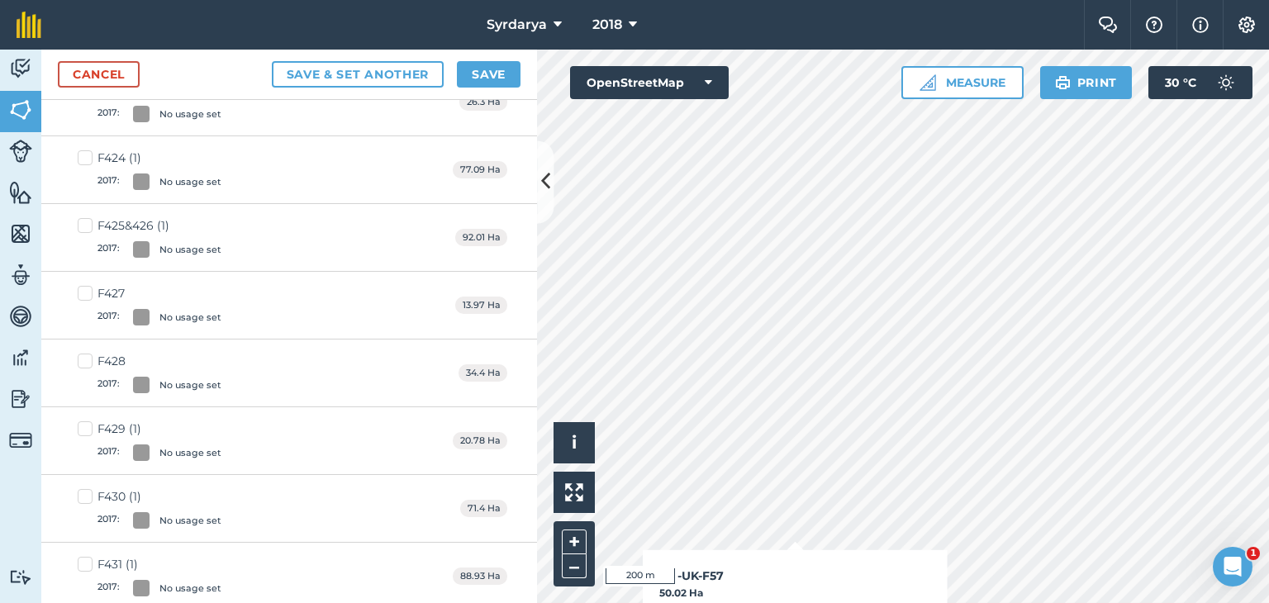
checkbox input "true"
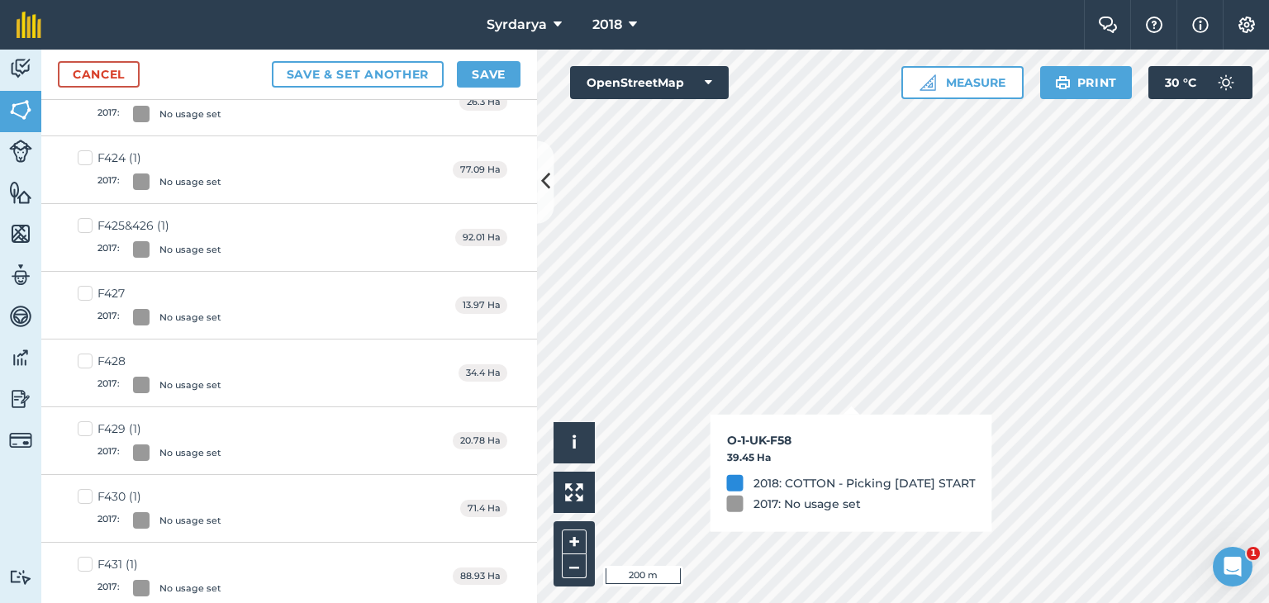
checkbox input "true"
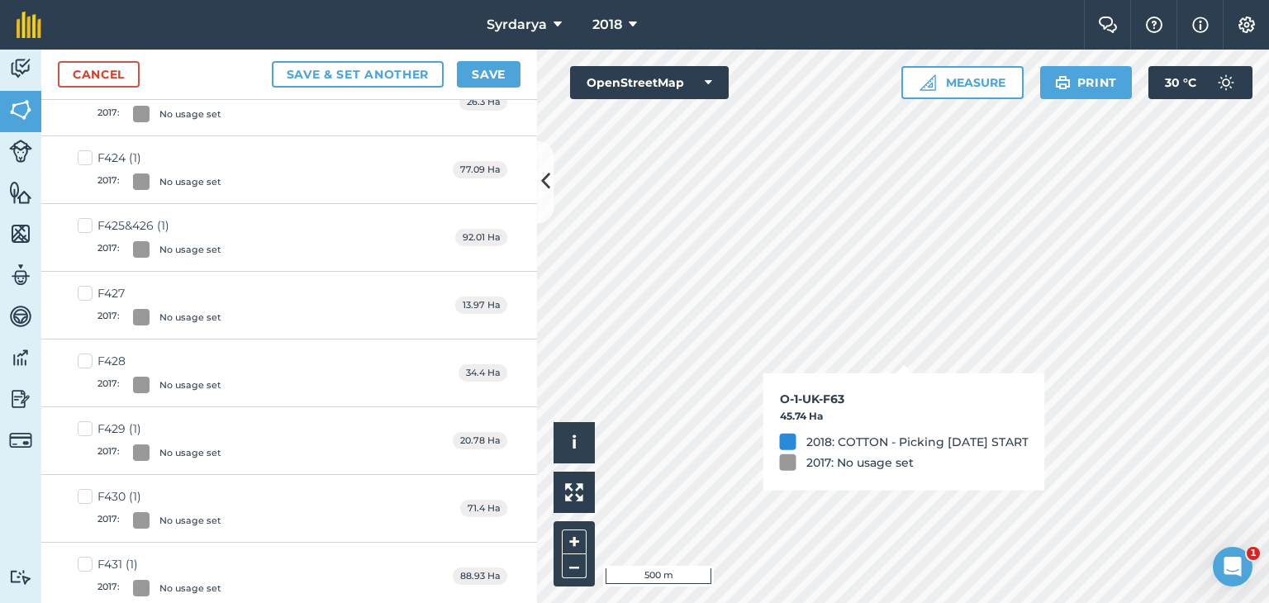
checkbox input "true"
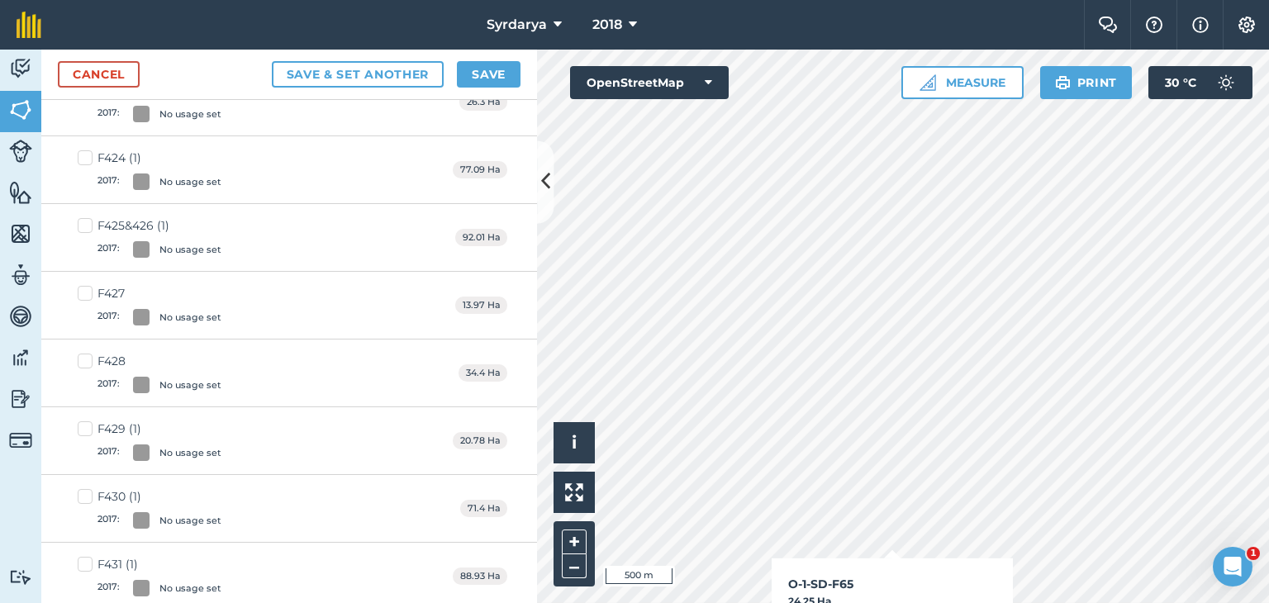
checkbox input "true"
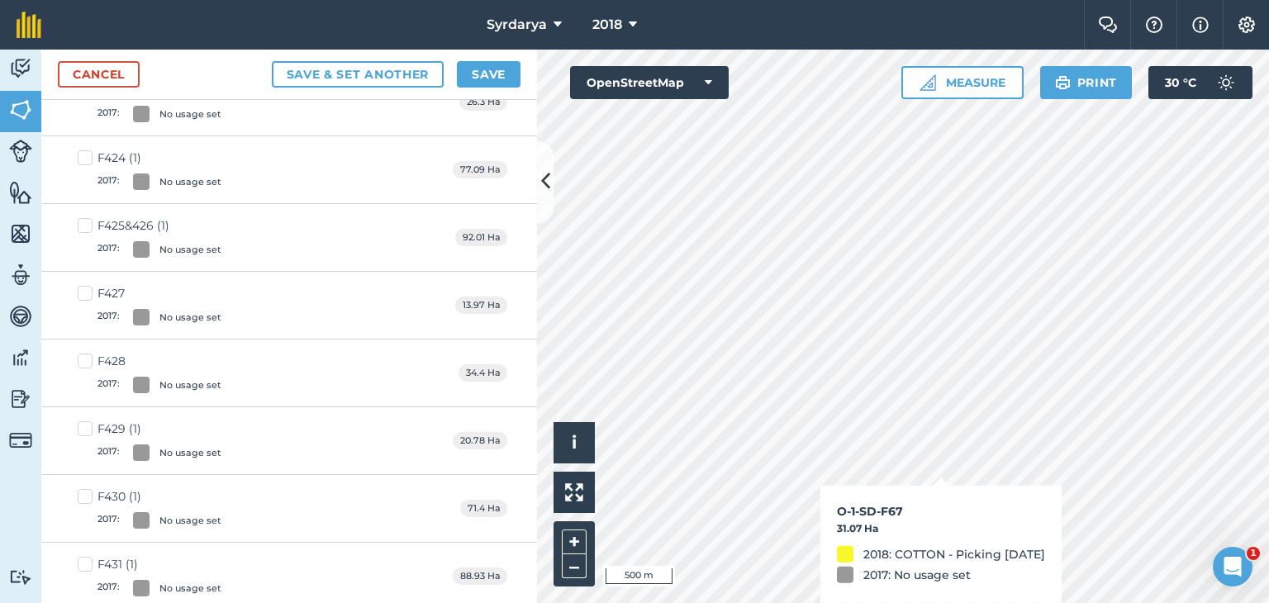
checkbox input "true"
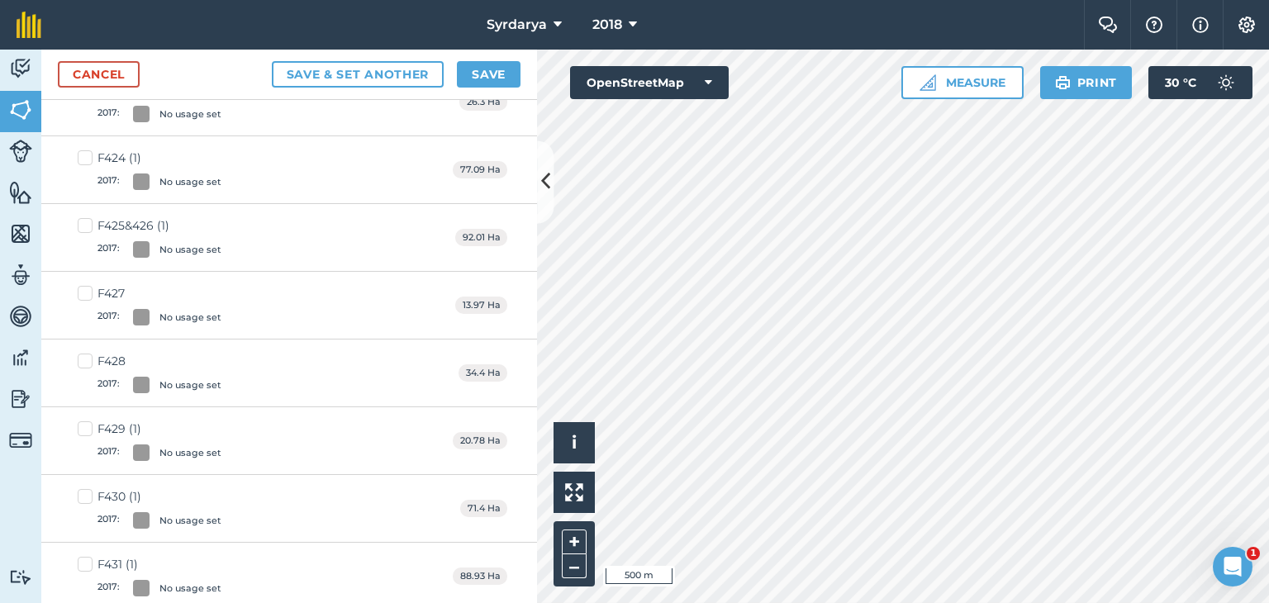
checkbox input "true"
click at [502, 74] on button "Save" at bounding box center [489, 74] width 64 height 26
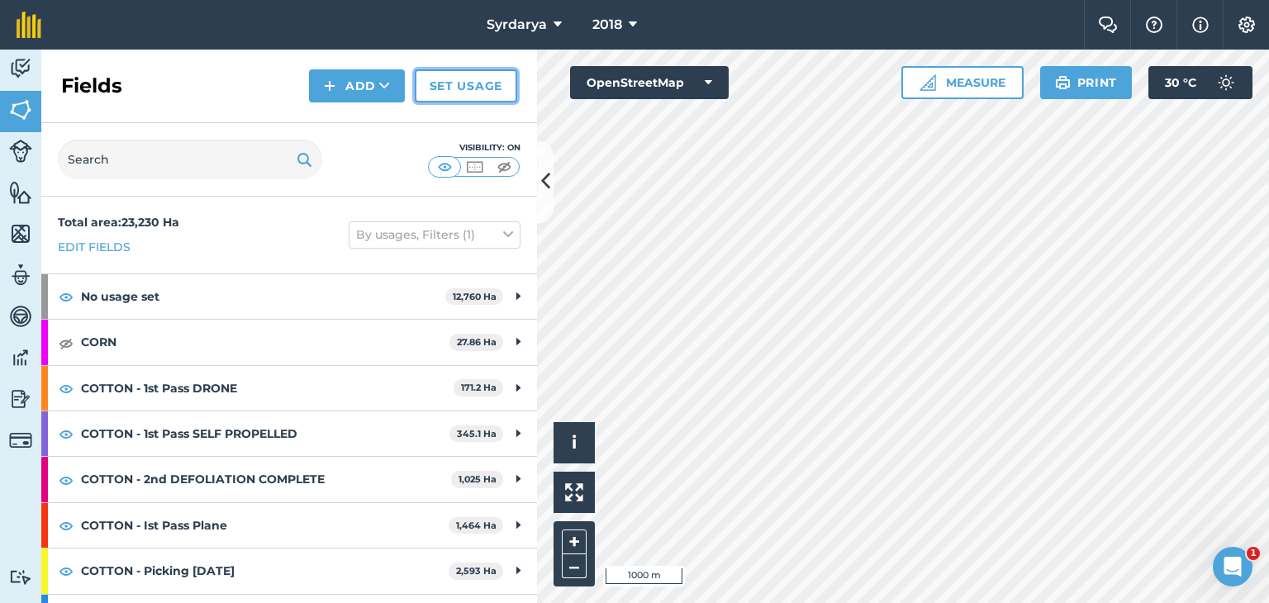
click at [458, 80] on link "Set usage" at bounding box center [466, 85] width 102 height 33
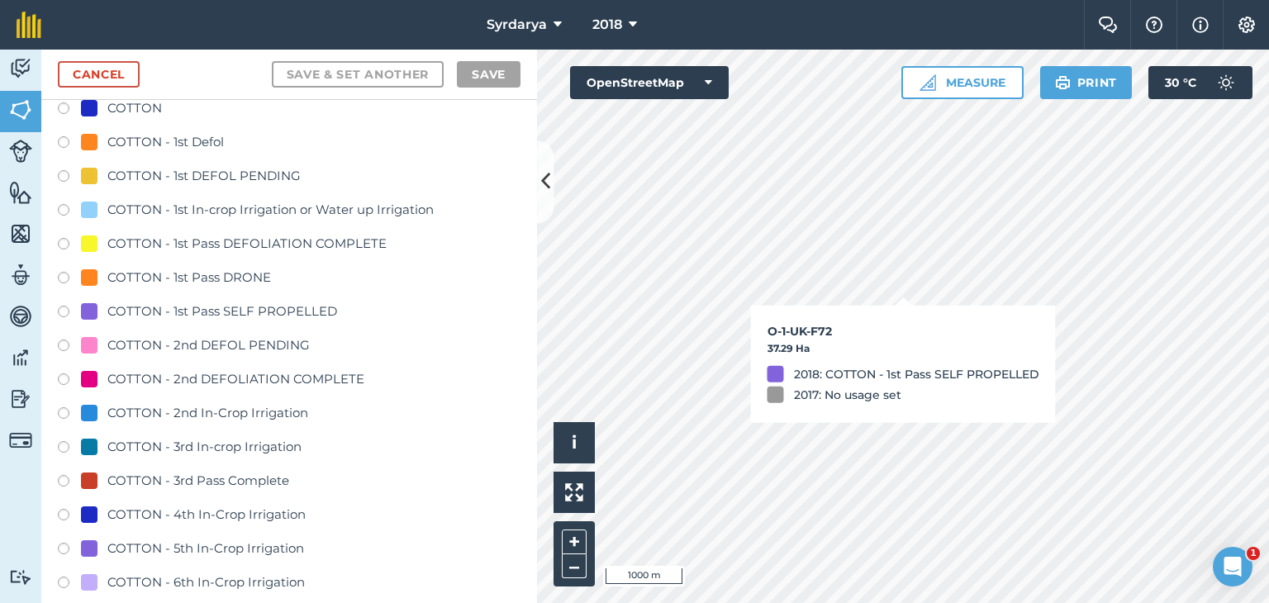
scroll to position [496, 0]
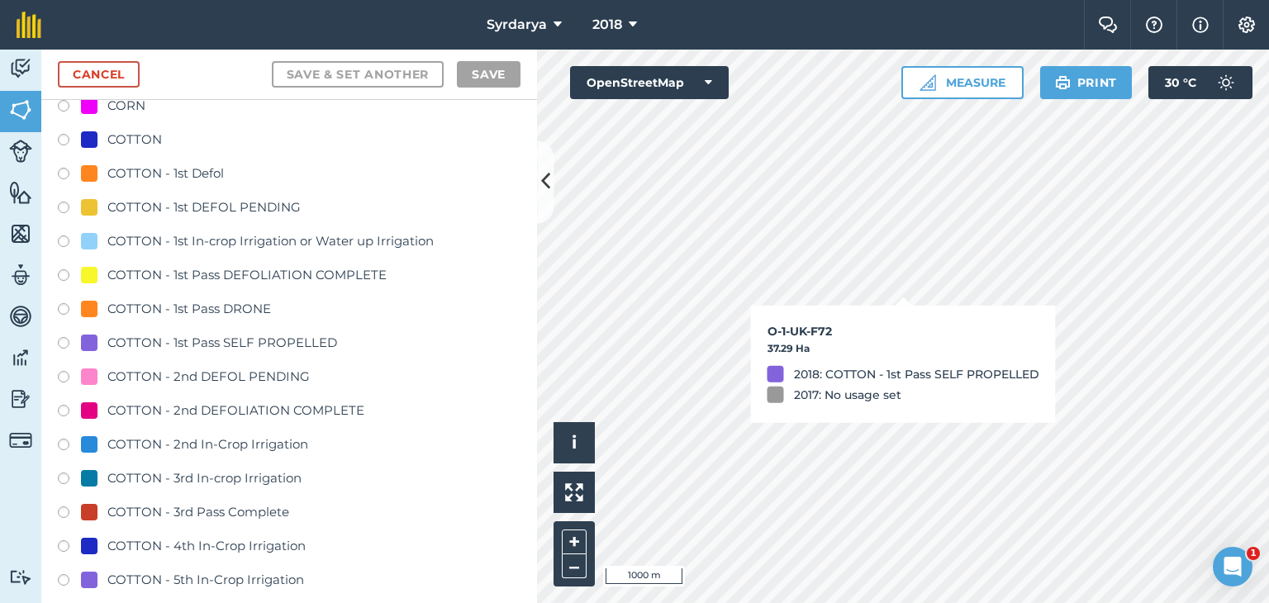
click at [66, 407] on label at bounding box center [69, 413] width 23 height 17
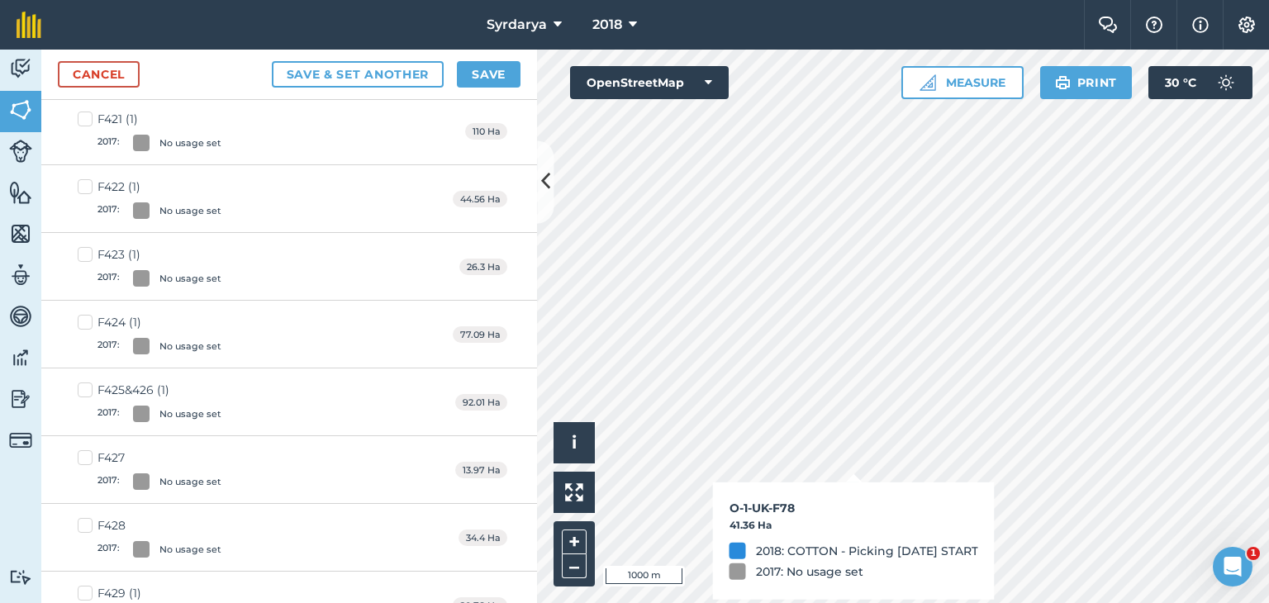
checkbox input "true"
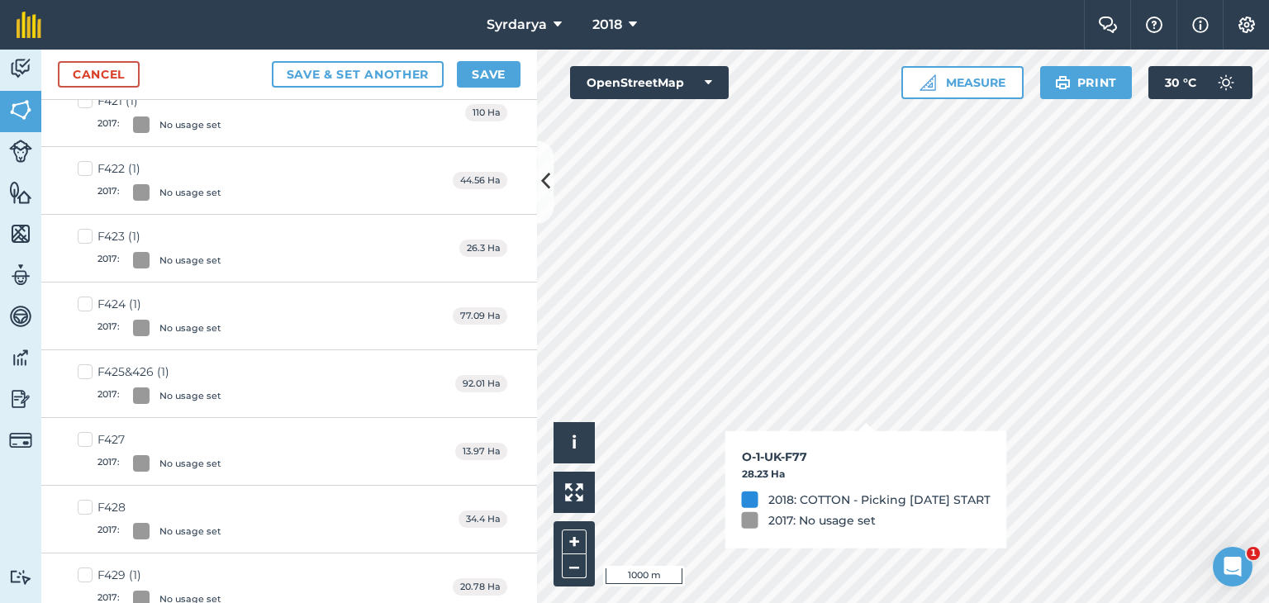
scroll to position [477, 0]
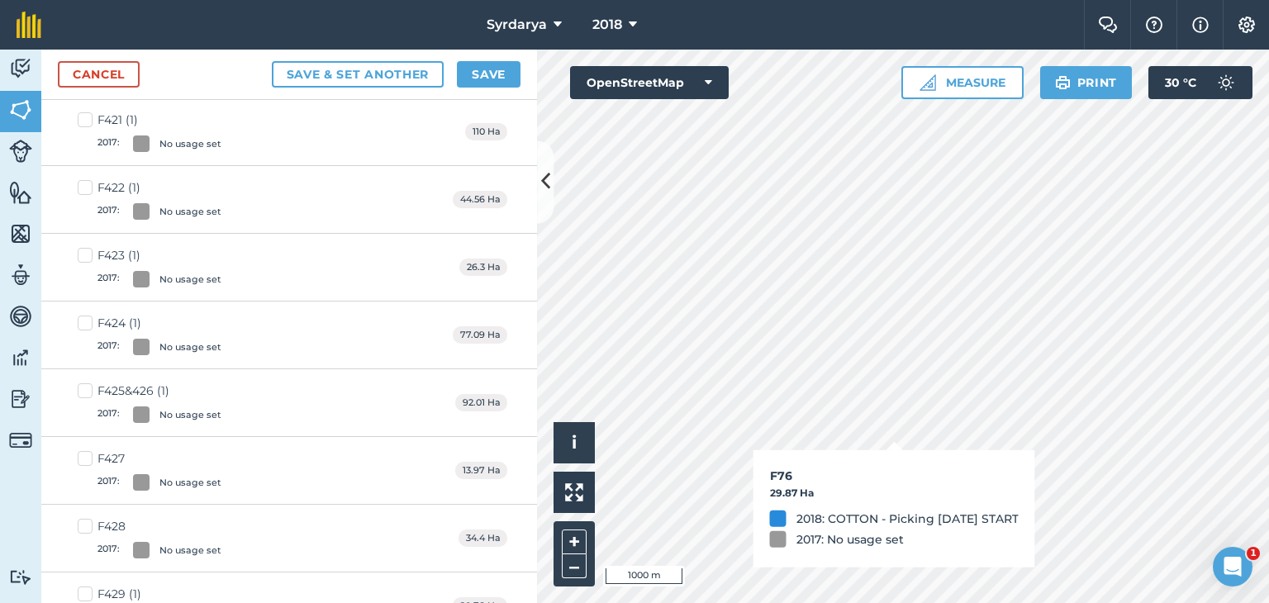
checkbox input "true"
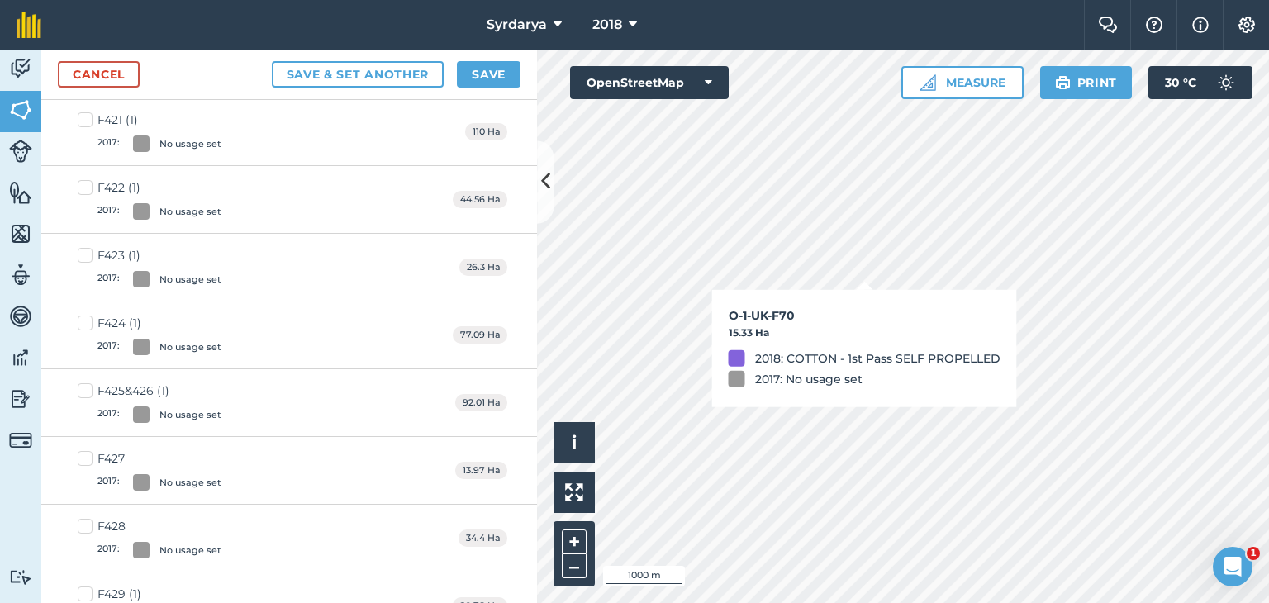
checkbox input "true"
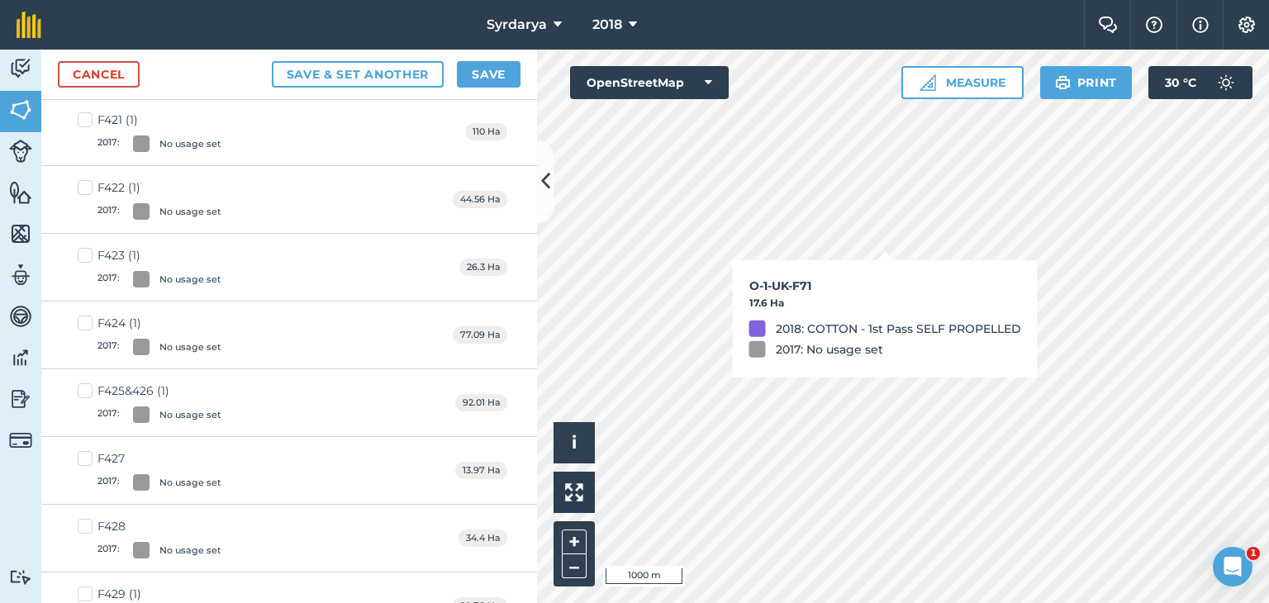
checkbox input "true"
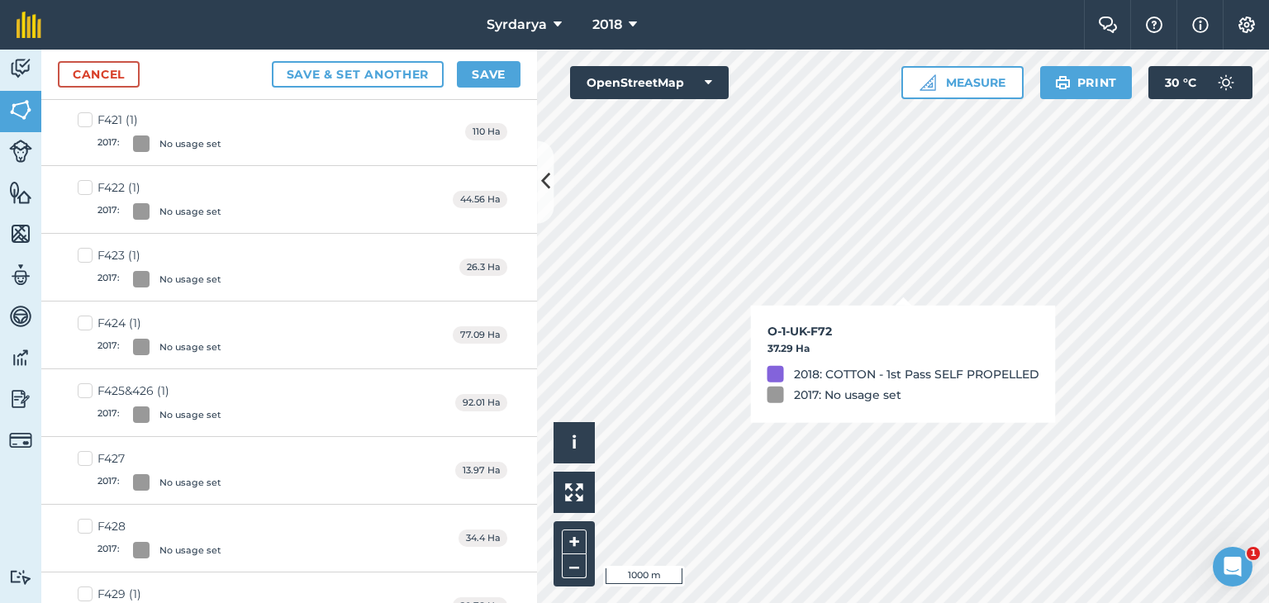
checkbox input "true"
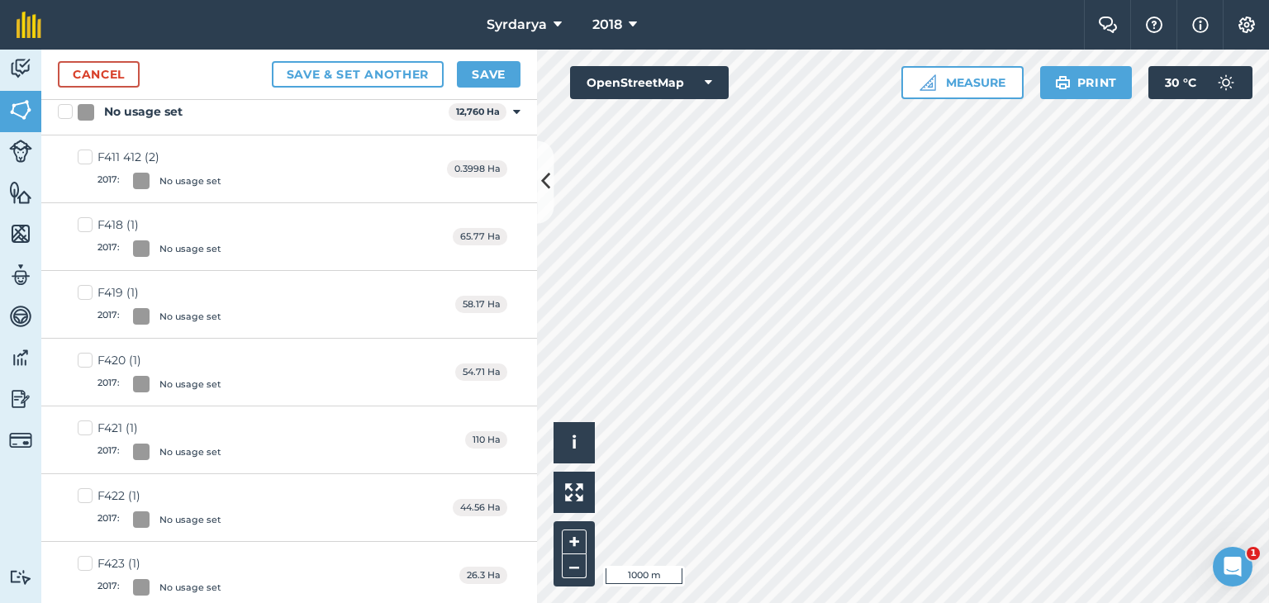
scroll to position [0, 0]
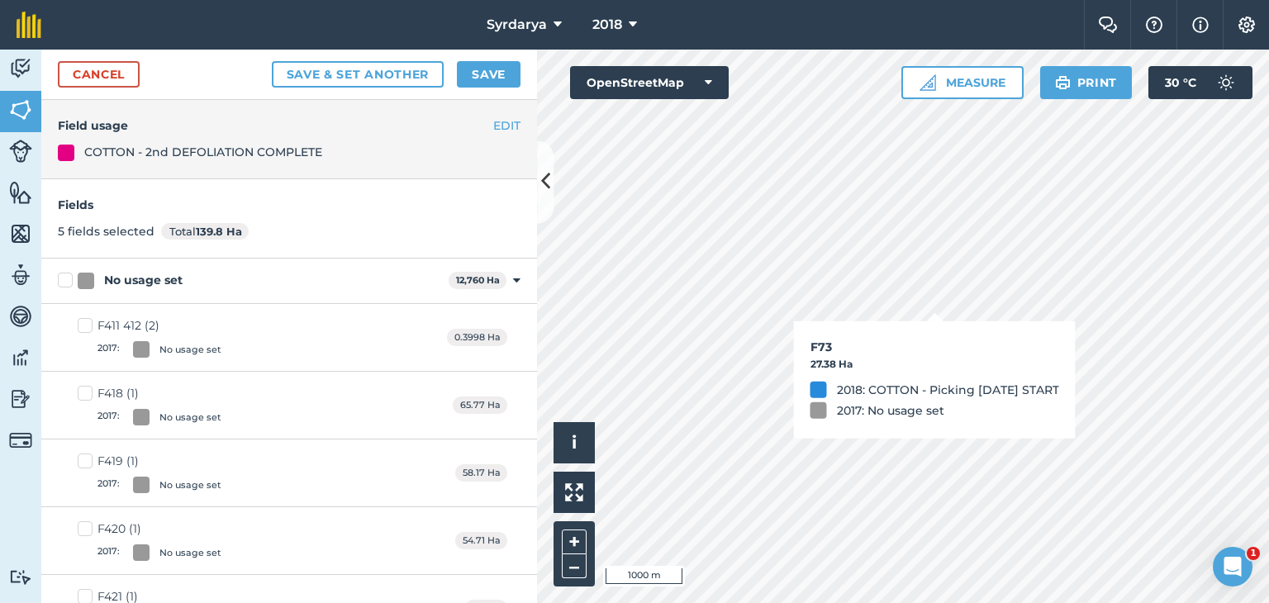
checkbox input "true"
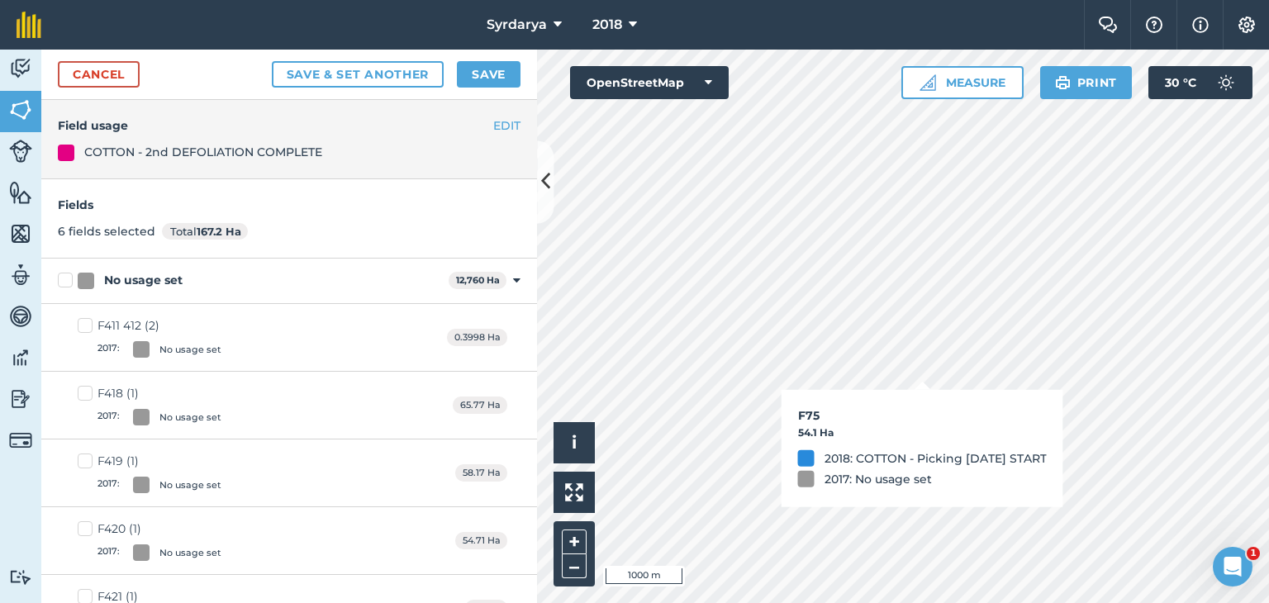
checkbox input "true"
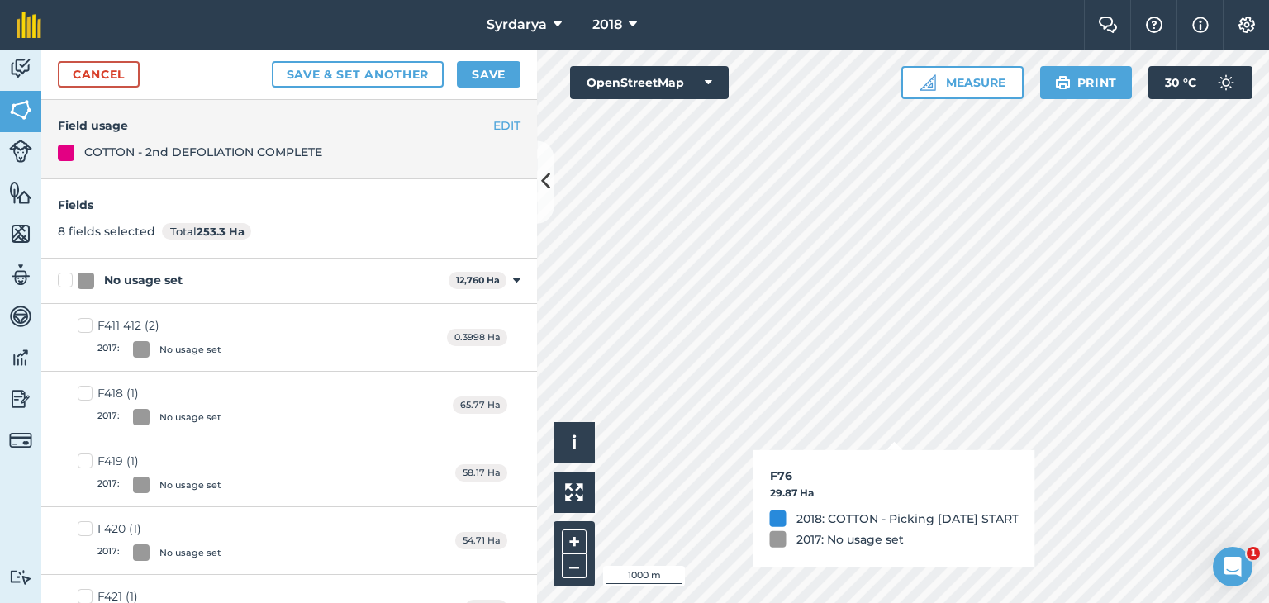
checkbox input "true"
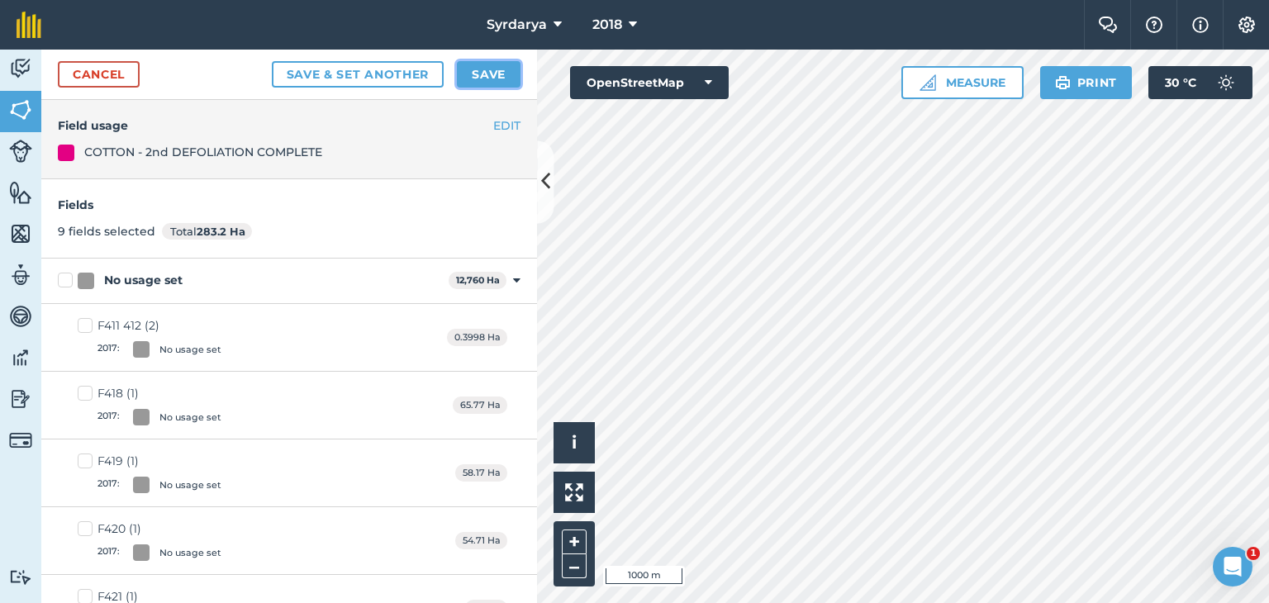
click at [489, 74] on button "Save" at bounding box center [489, 74] width 64 height 26
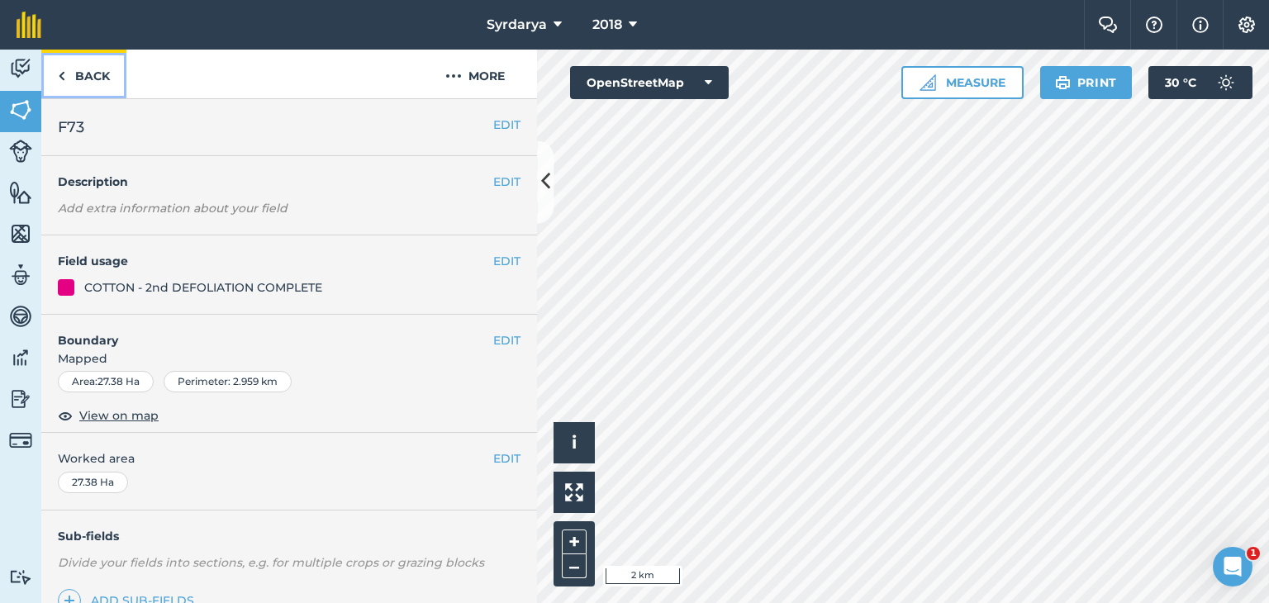
click at [81, 77] on link "Back" at bounding box center [83, 74] width 85 height 49
click at [67, 76] on link "Back" at bounding box center [83, 74] width 85 height 49
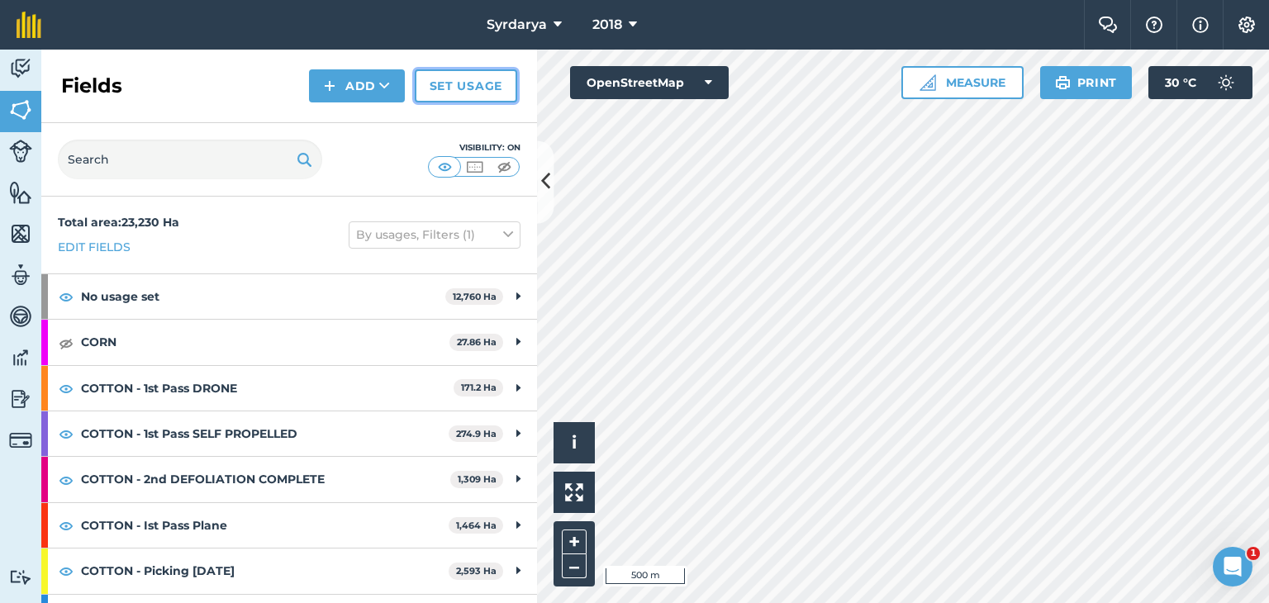
click at [481, 90] on link "Set usage" at bounding box center [466, 85] width 102 height 33
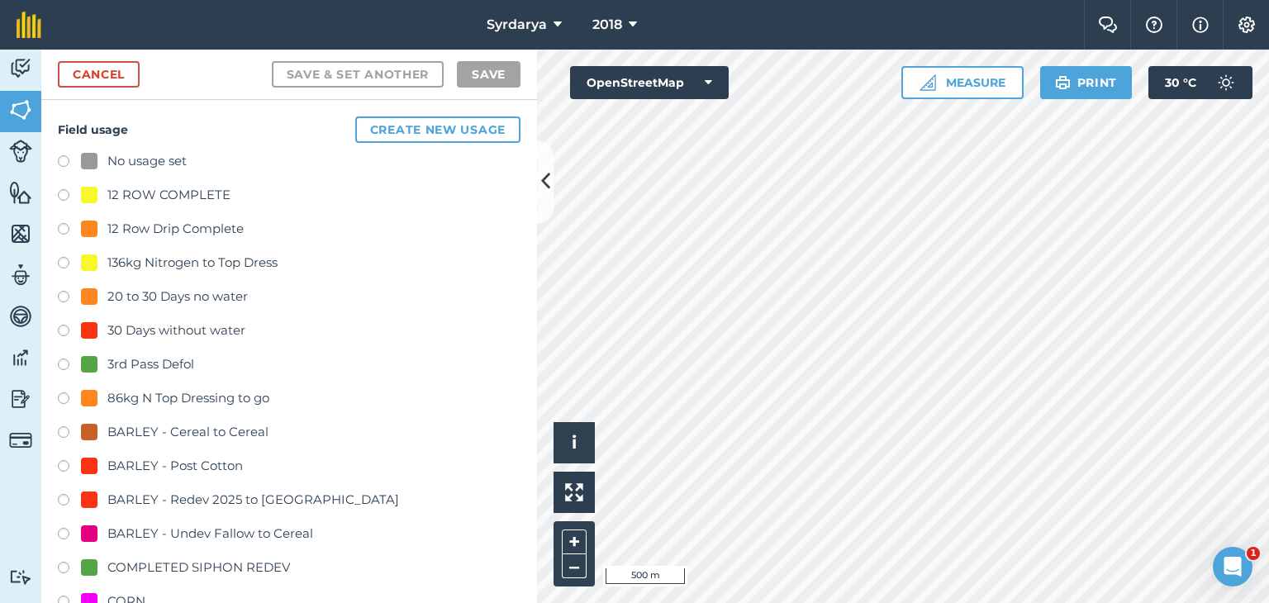
click at [66, 161] on label at bounding box center [69, 163] width 23 height 17
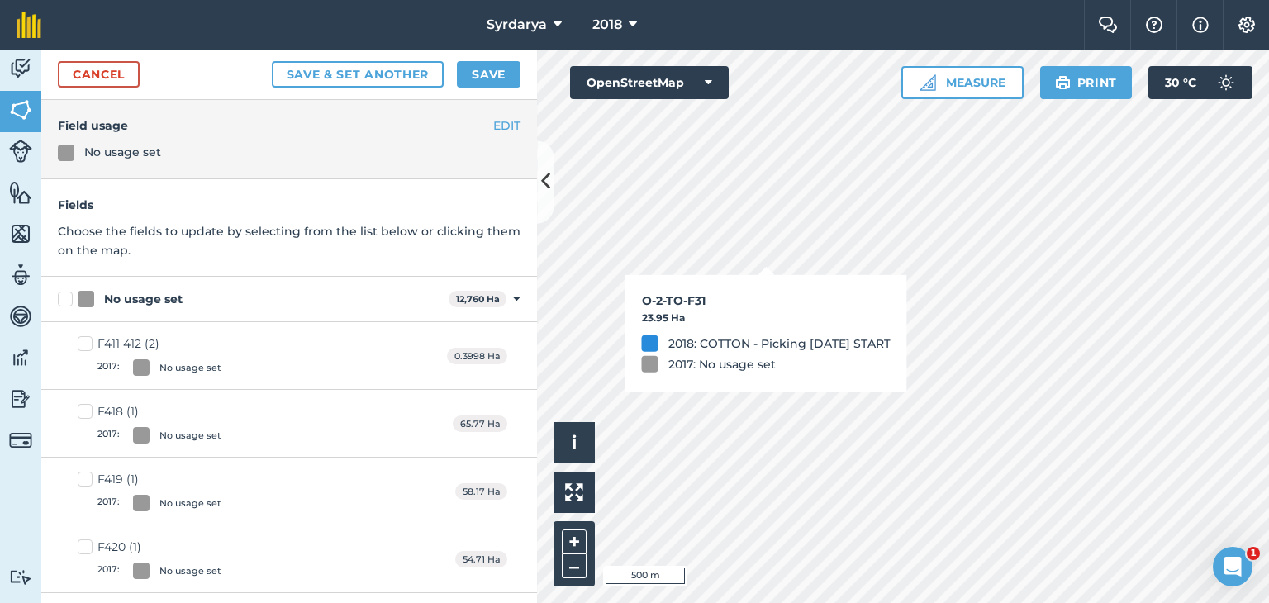
checkbox input "true"
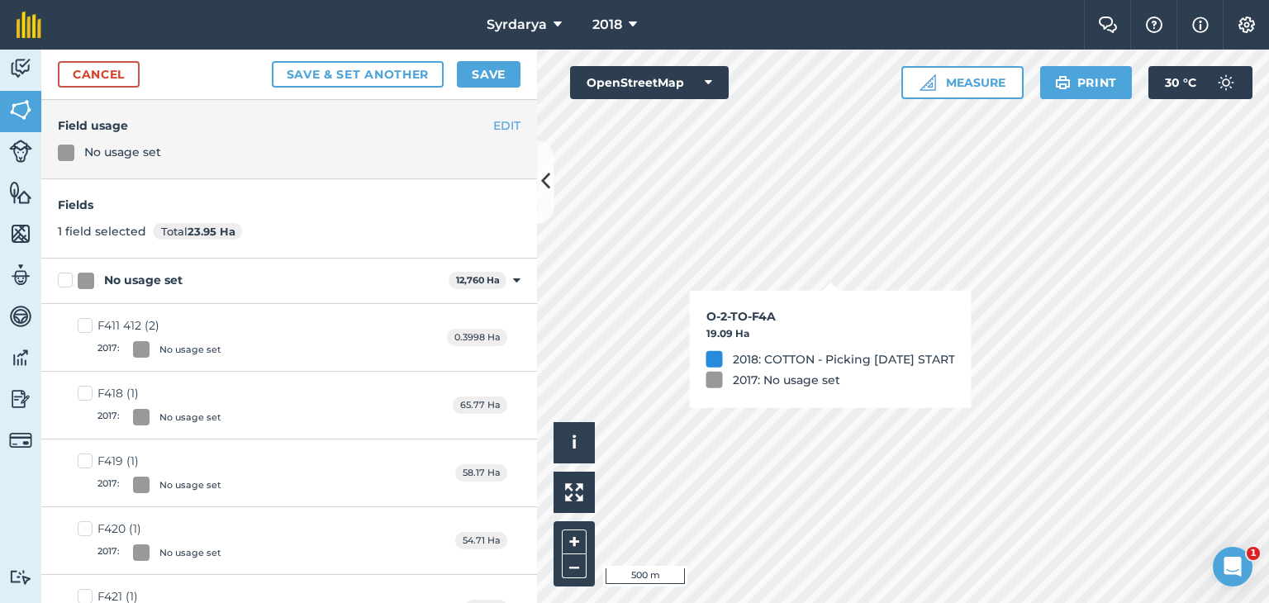
checkbox input "true"
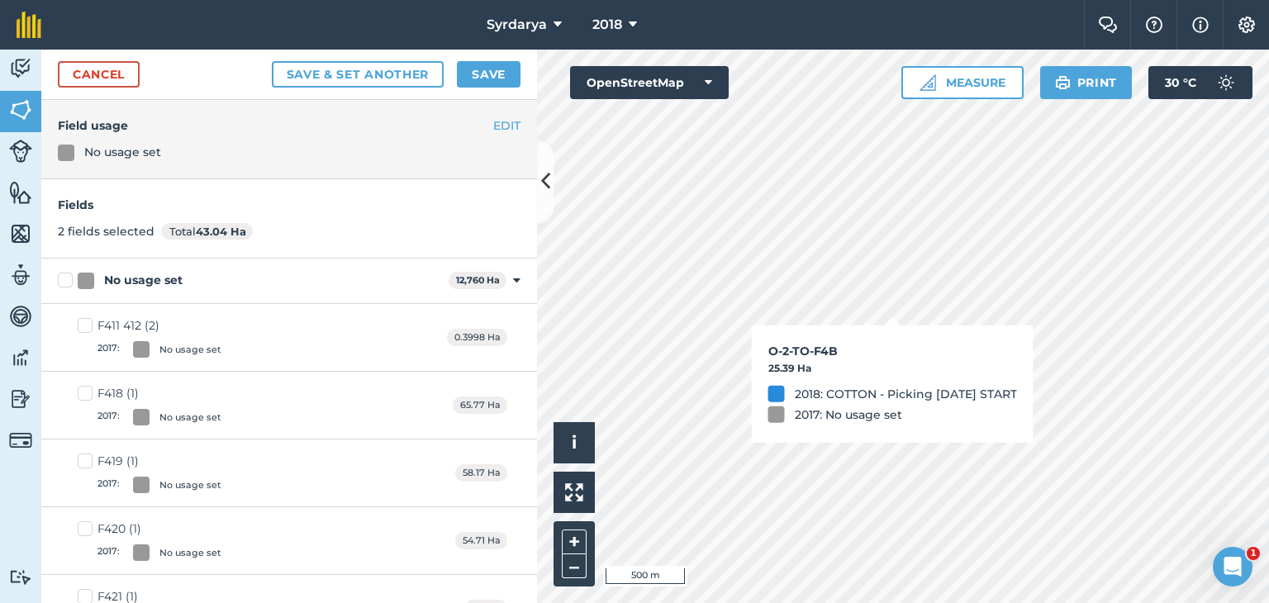
checkbox input "true"
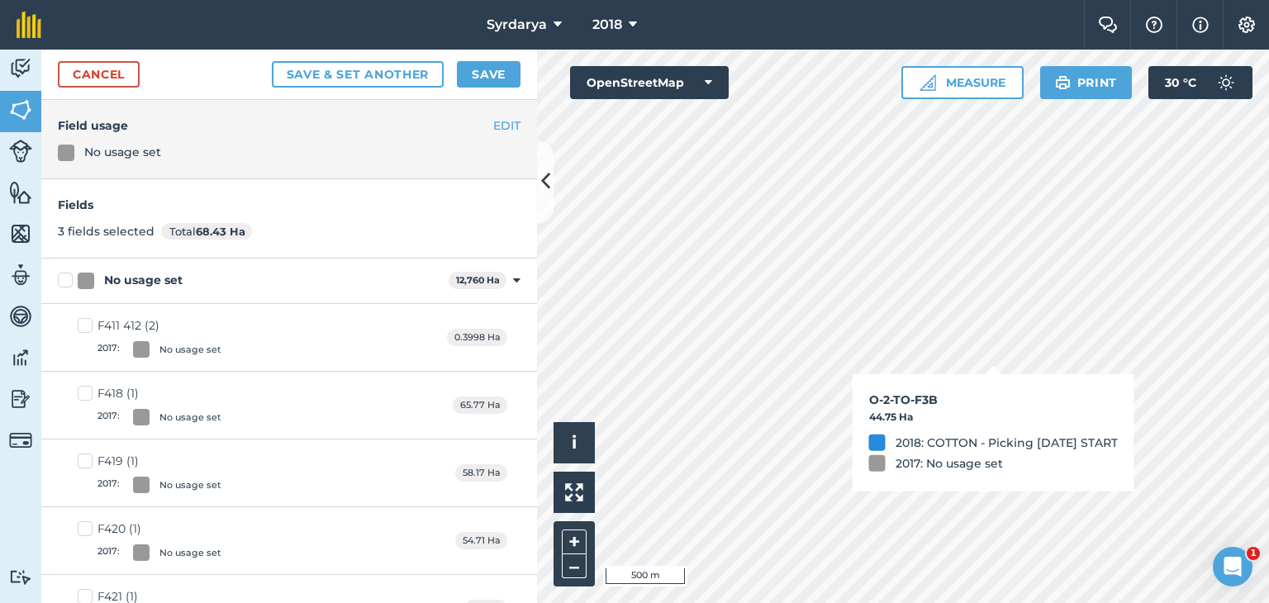
checkbox input "true"
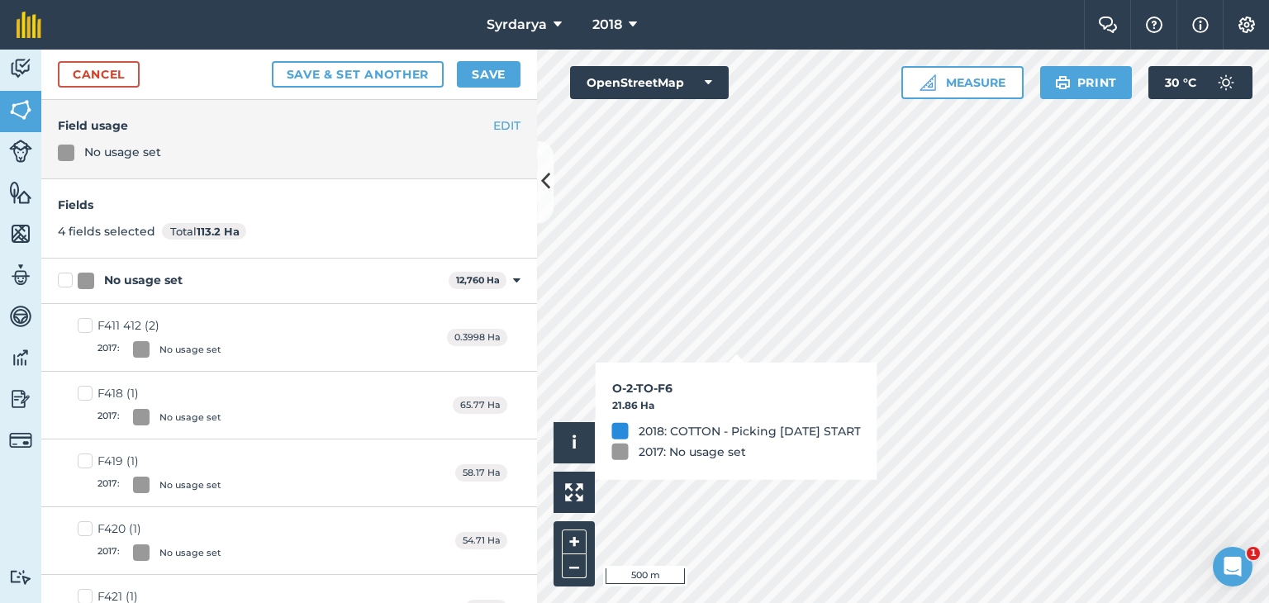
checkbox input "true"
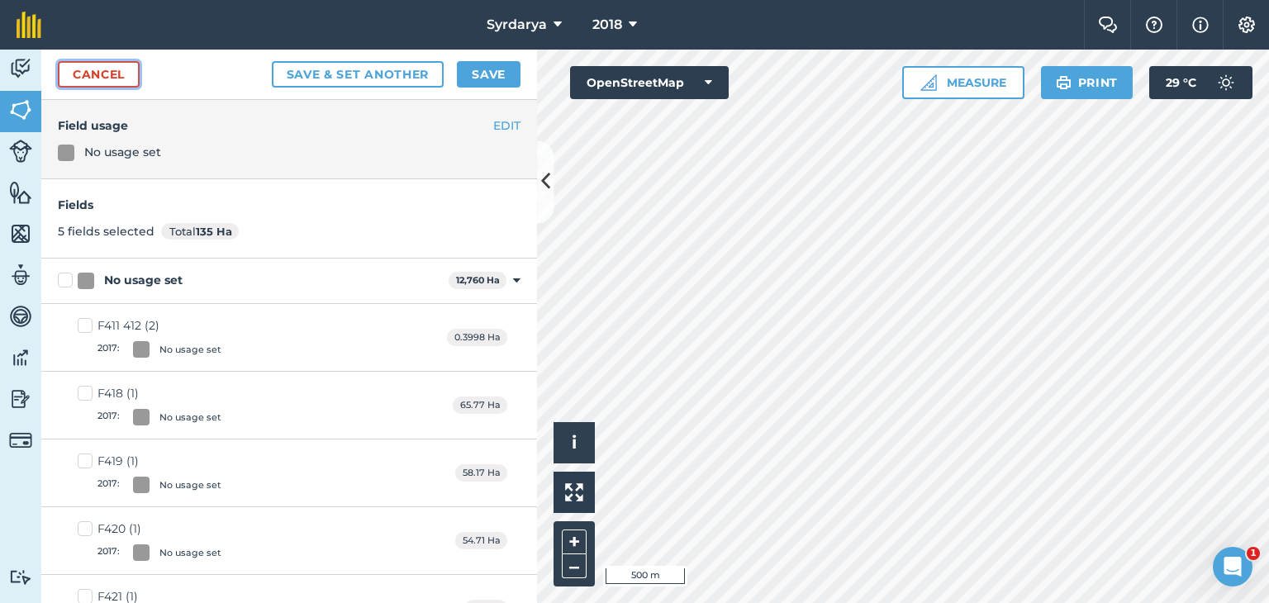
click at [112, 69] on link "Cancel" at bounding box center [99, 74] width 82 height 26
